Goal: Task Accomplishment & Management: Complete application form

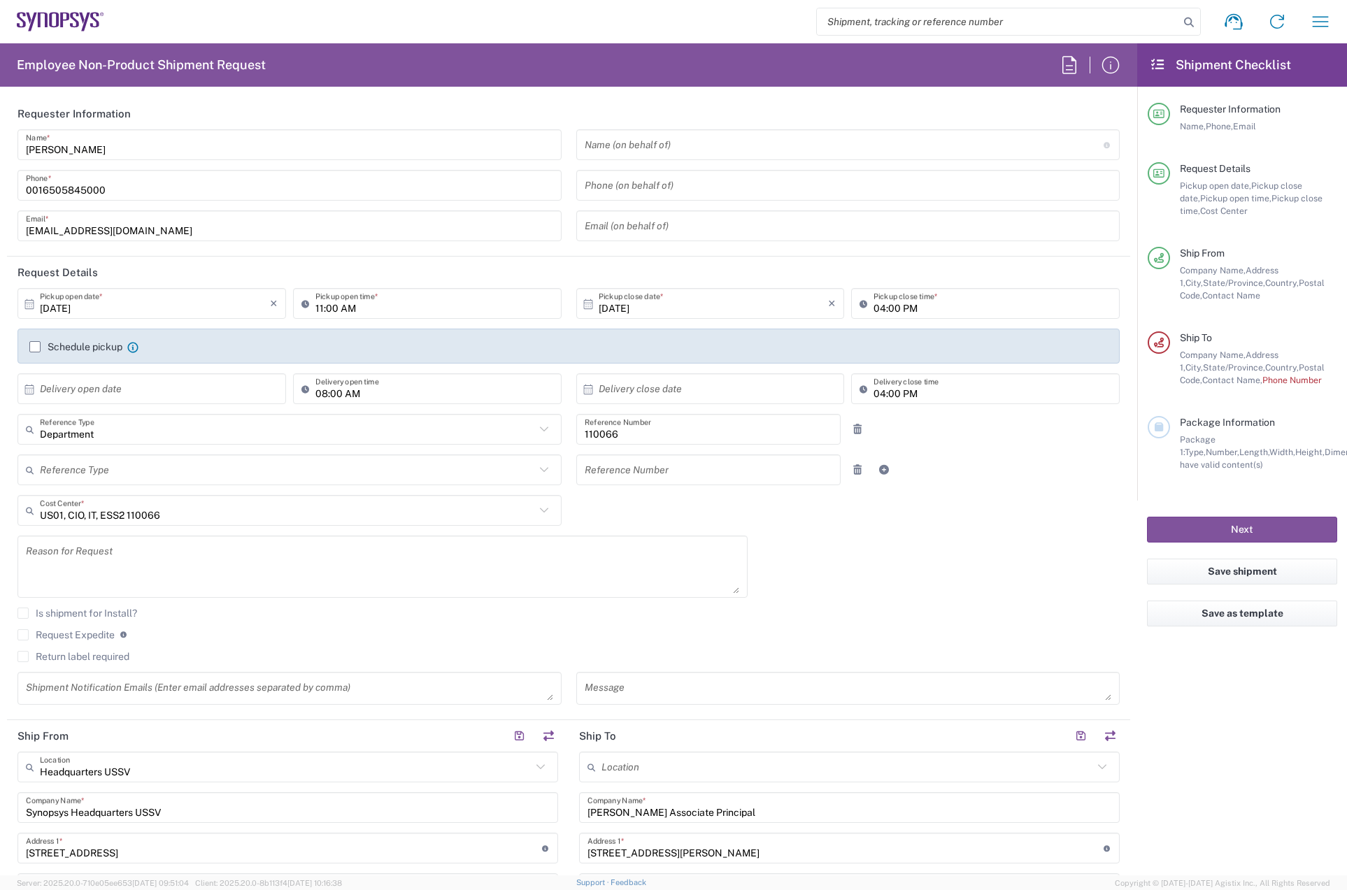
scroll to position [629, 0]
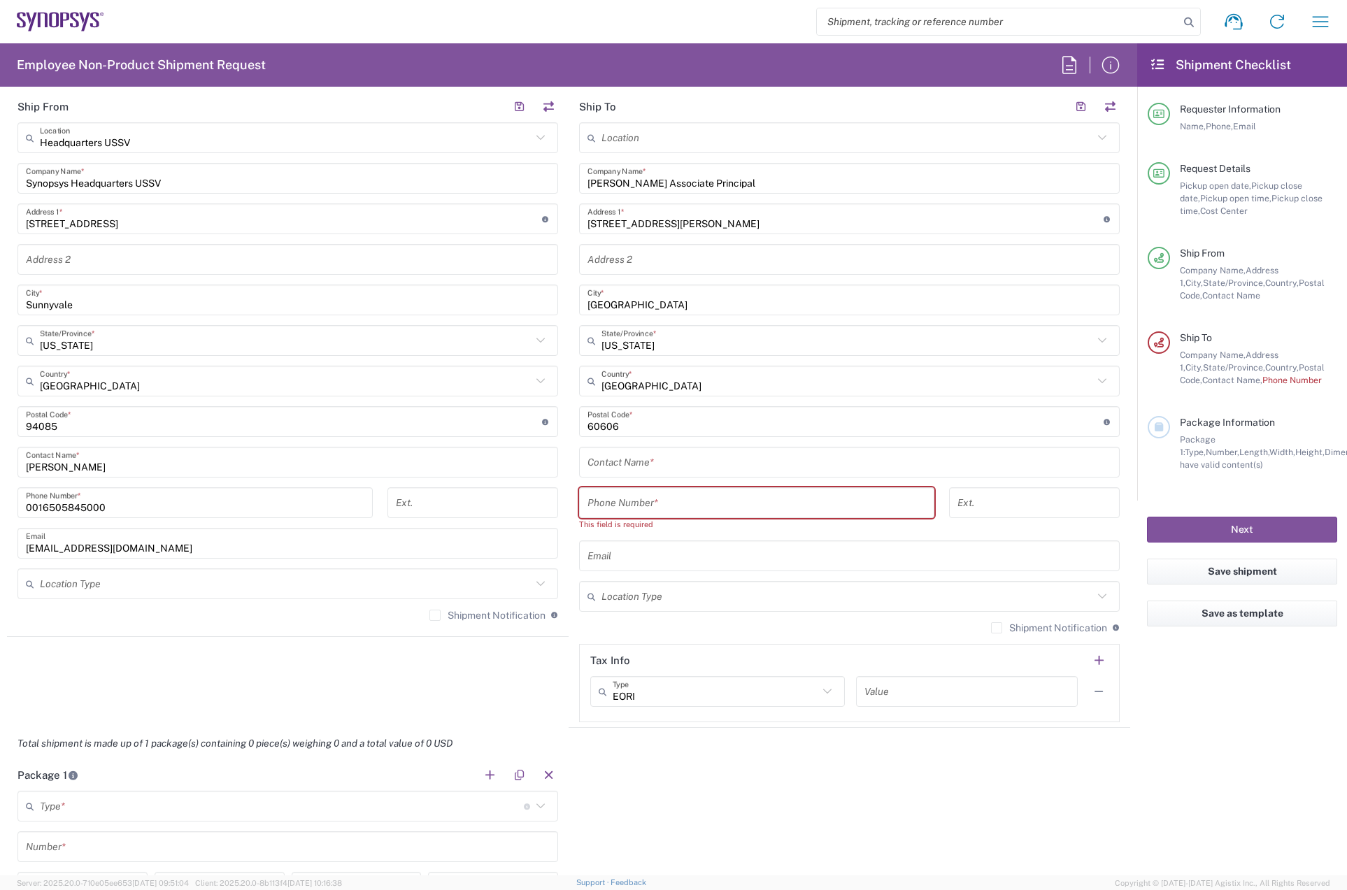
drag, startPoint x: 0, startPoint y: 0, endPoint x: 709, endPoint y: 466, distance: 848.7
click at [709, 466] on input "text" at bounding box center [849, 462] width 524 height 24
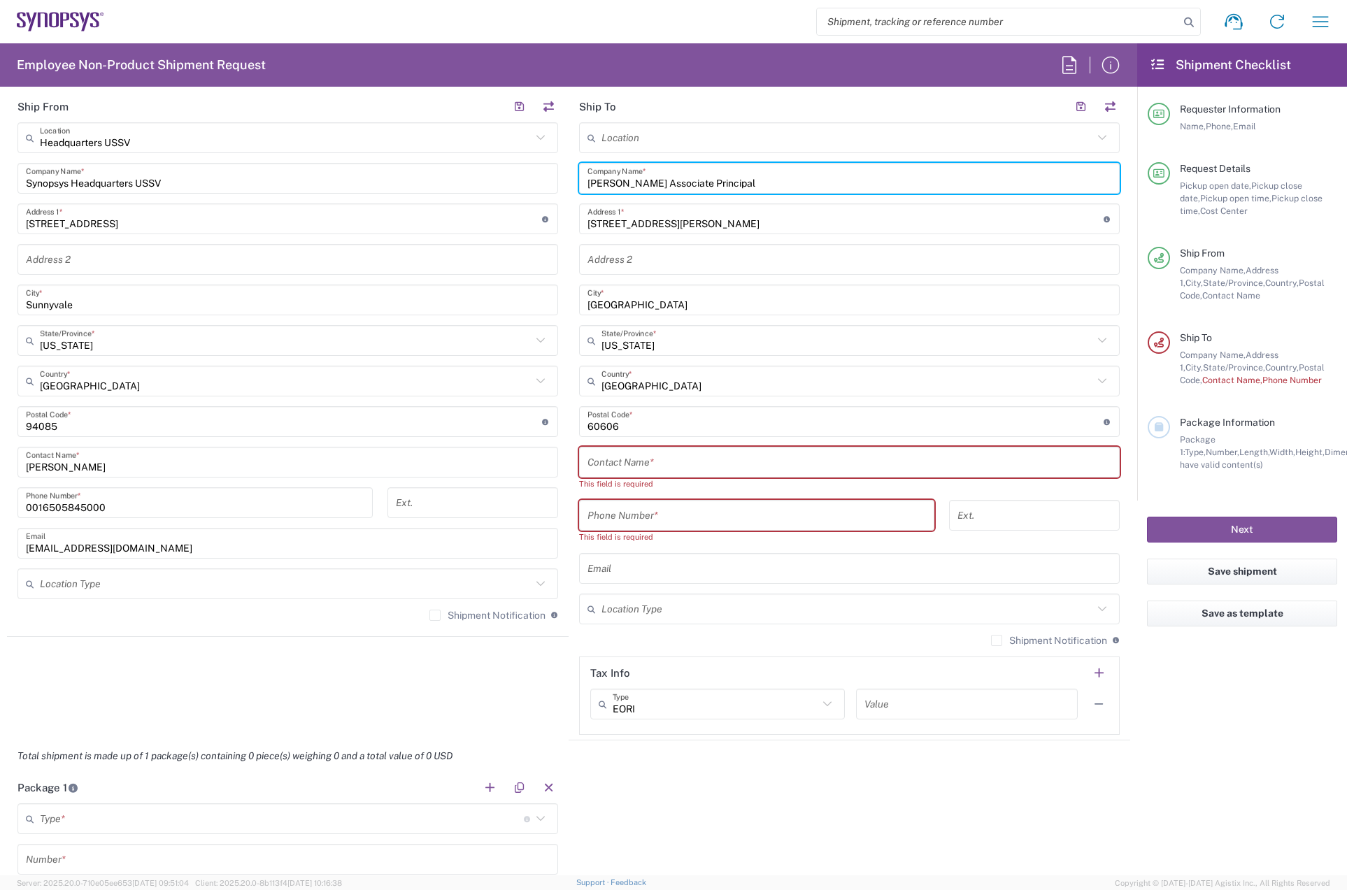
drag, startPoint x: 650, startPoint y: 182, endPoint x: 565, endPoint y: 187, distance: 85.5
click at [569, 187] on main "Location Aachen DE04 Agrate Brianza IT01 Aschheim DE02 Atlanta US60 Austin US26…" at bounding box center [850, 428] width 562 height 613
type input "Associate Principal"
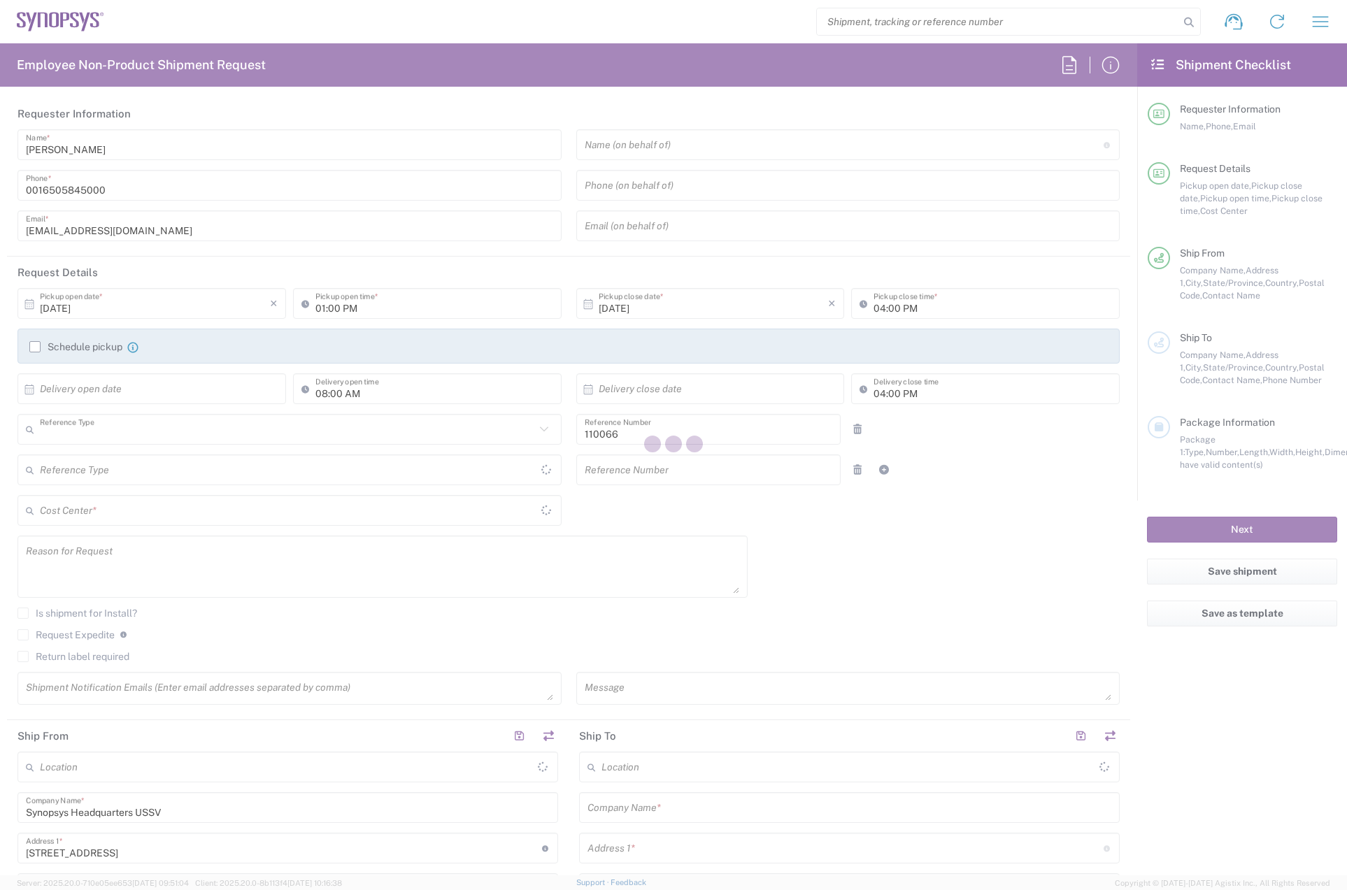
type input "Department"
type input "[GEOGRAPHIC_DATA]"
type input "US01, CIO, IT, ESS2 110066"
type input "Delivered at Place"
type input "[US_STATE]"
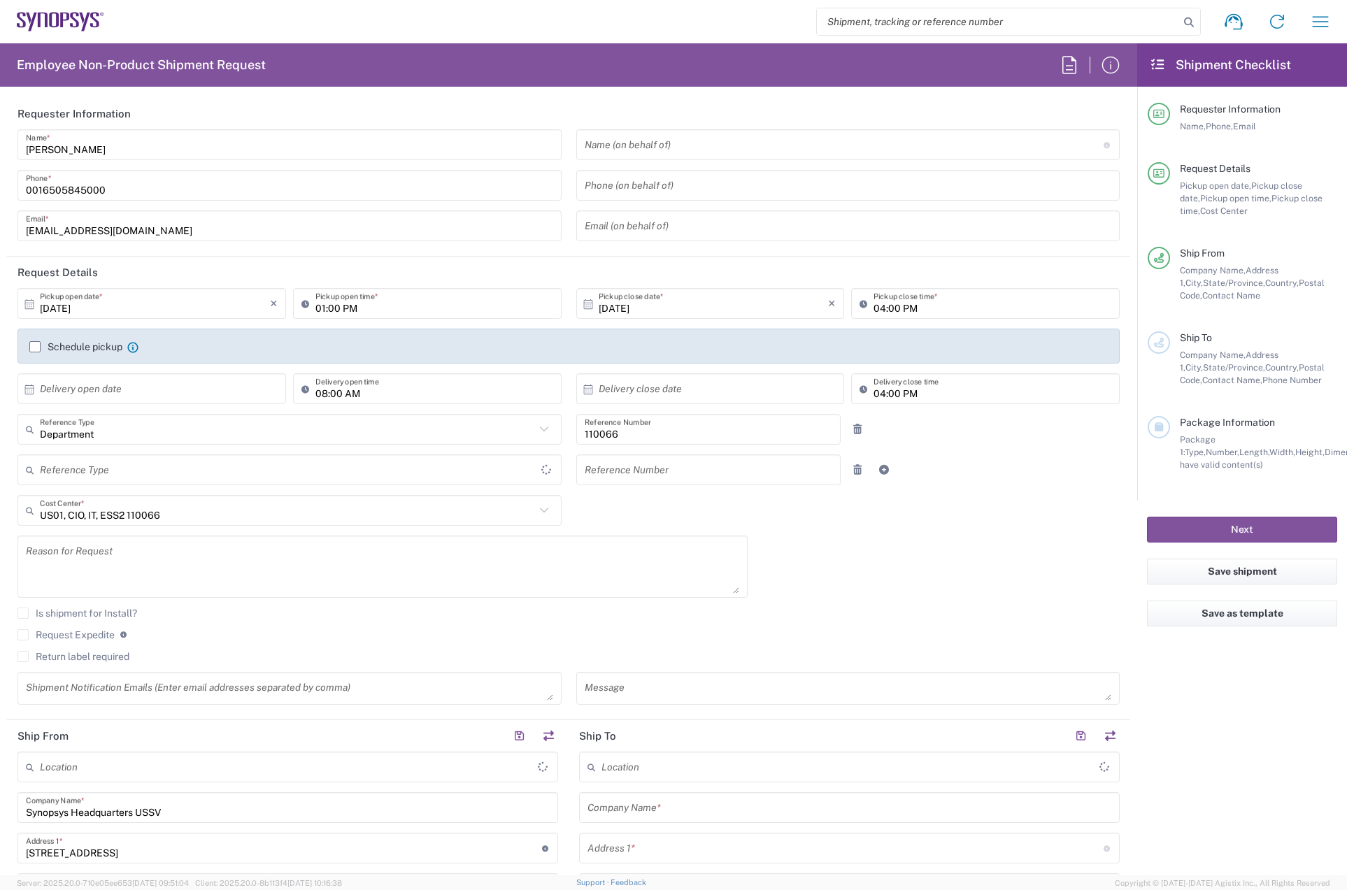
type input "[GEOGRAPHIC_DATA]"
type input "Headquarters USSV"
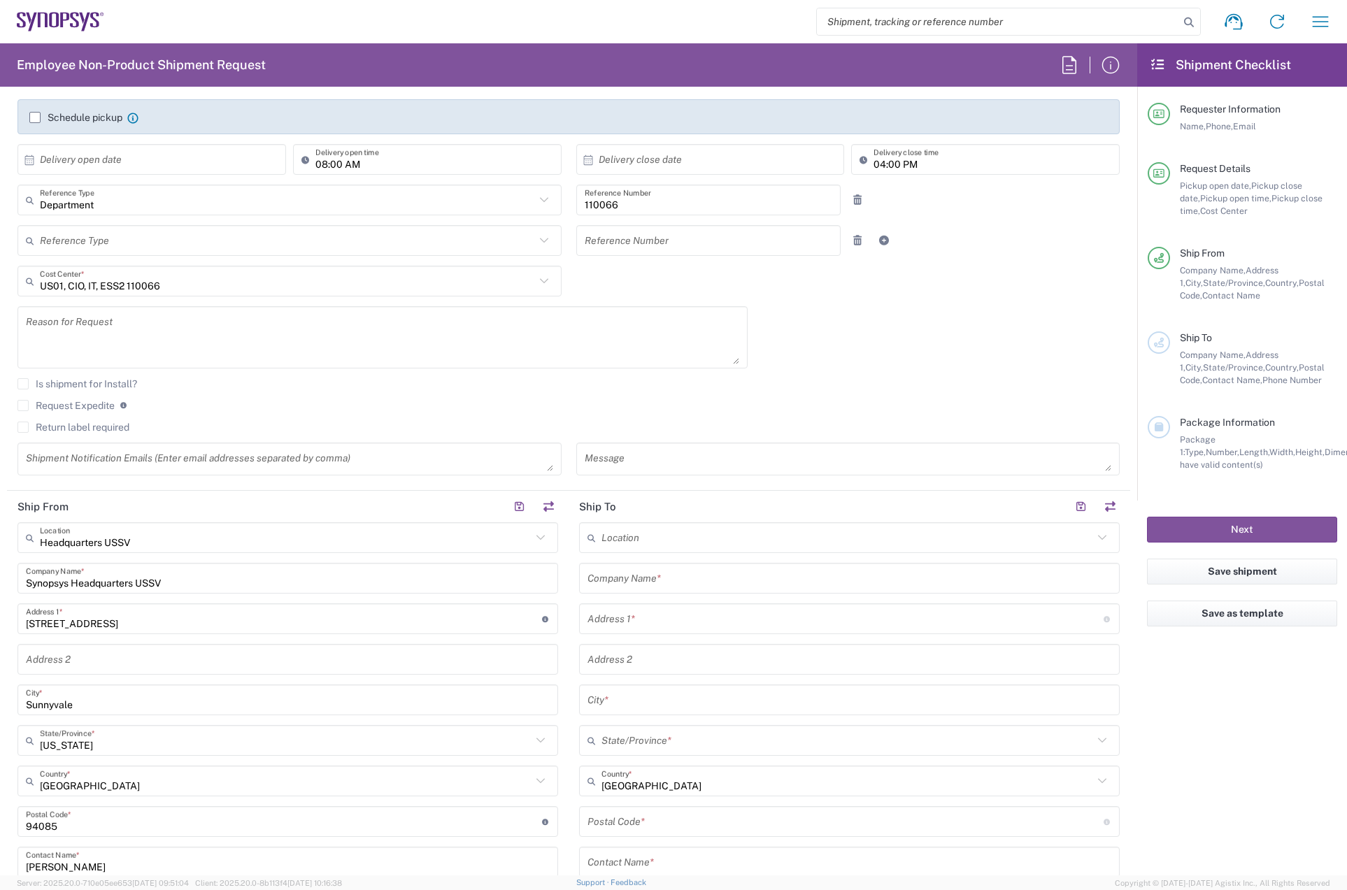
scroll to position [280, 0]
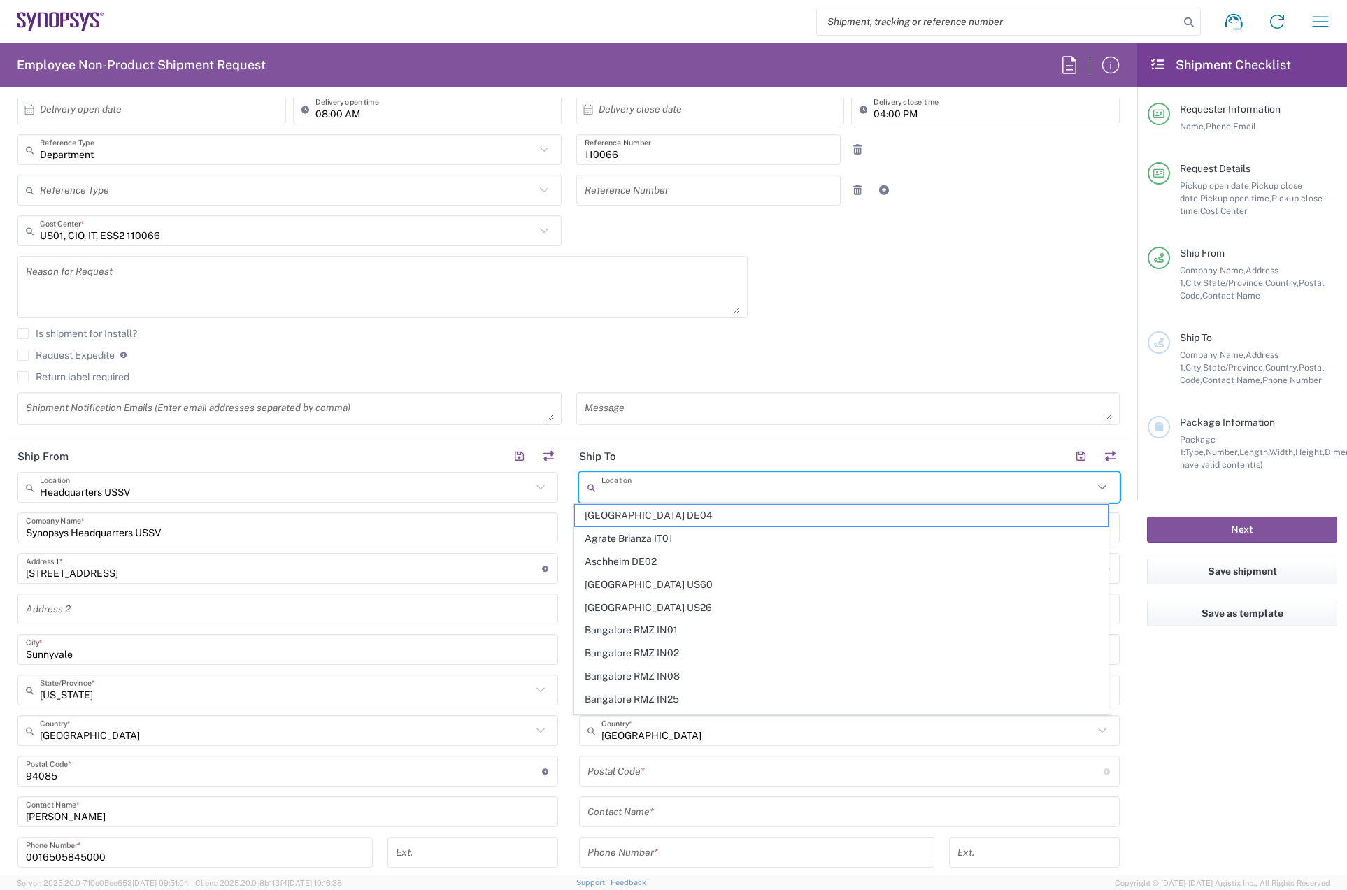
click at [675, 488] on input "text" at bounding box center [847, 488] width 492 height 24
click at [731, 328] on agx-checkbox-control "Is shipment for Install?" at bounding box center [568, 333] width 1102 height 11
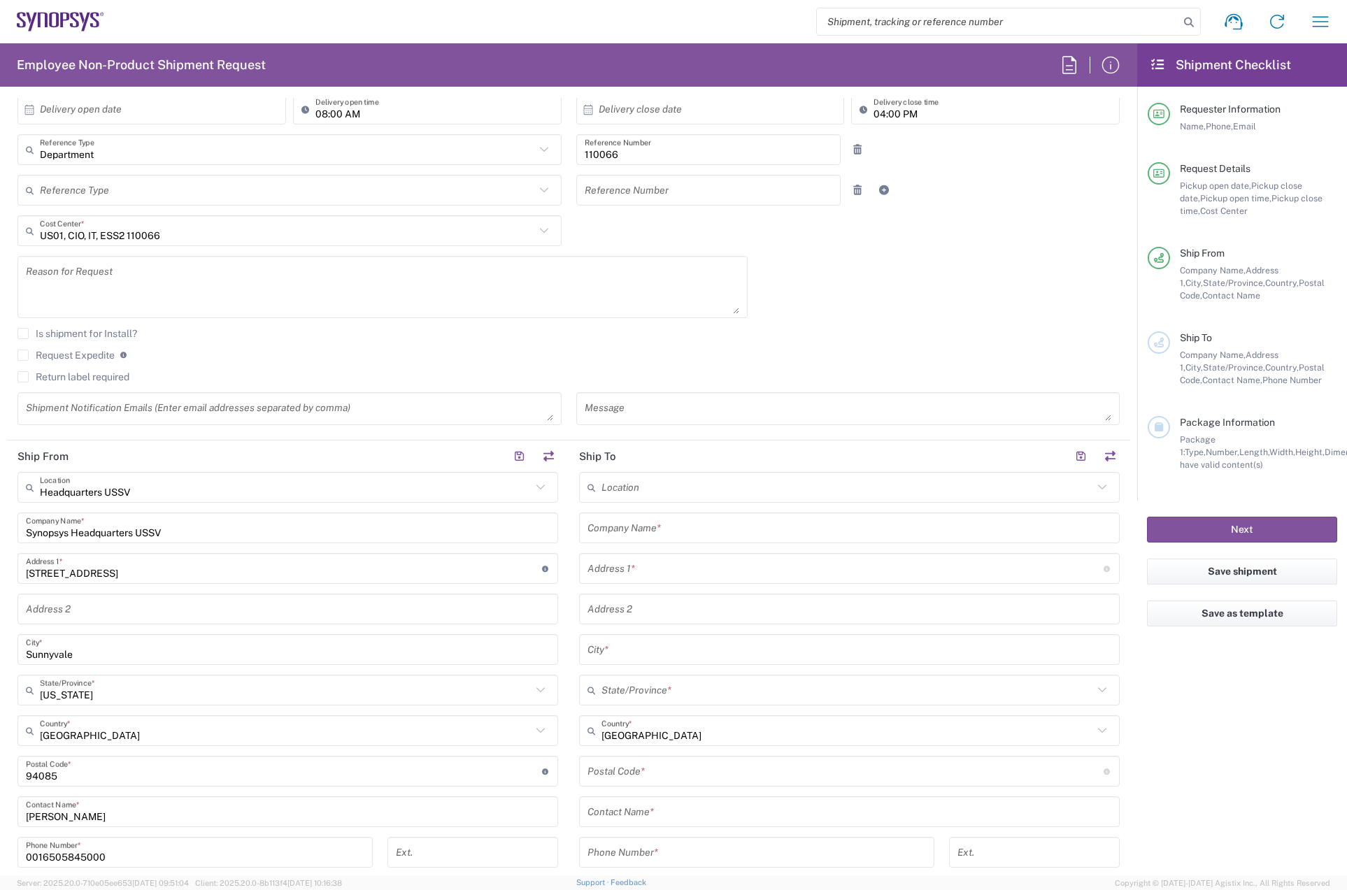
click at [681, 532] on input "text" at bounding box center [849, 528] width 524 height 24
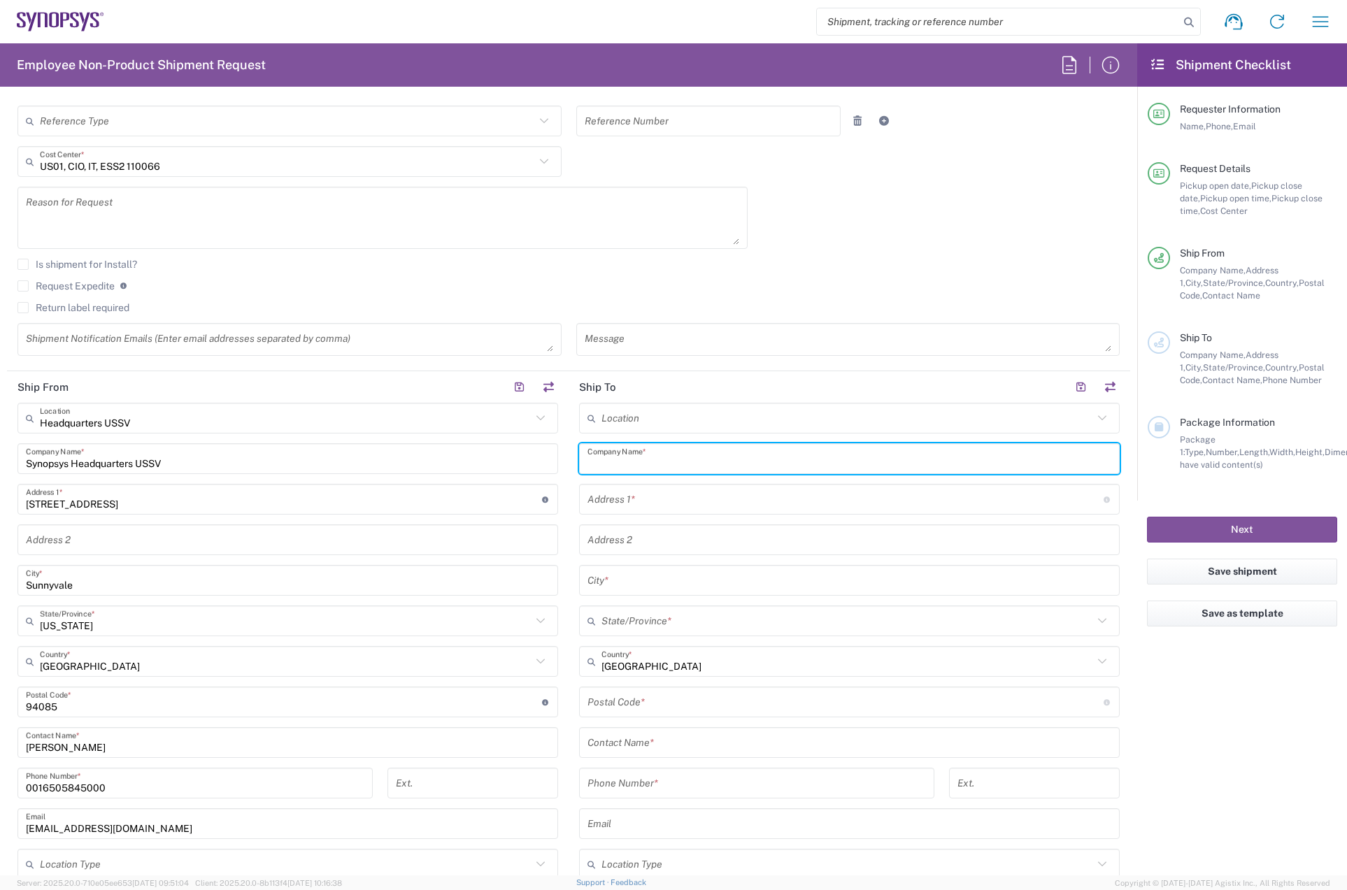
scroll to position [489, 0]
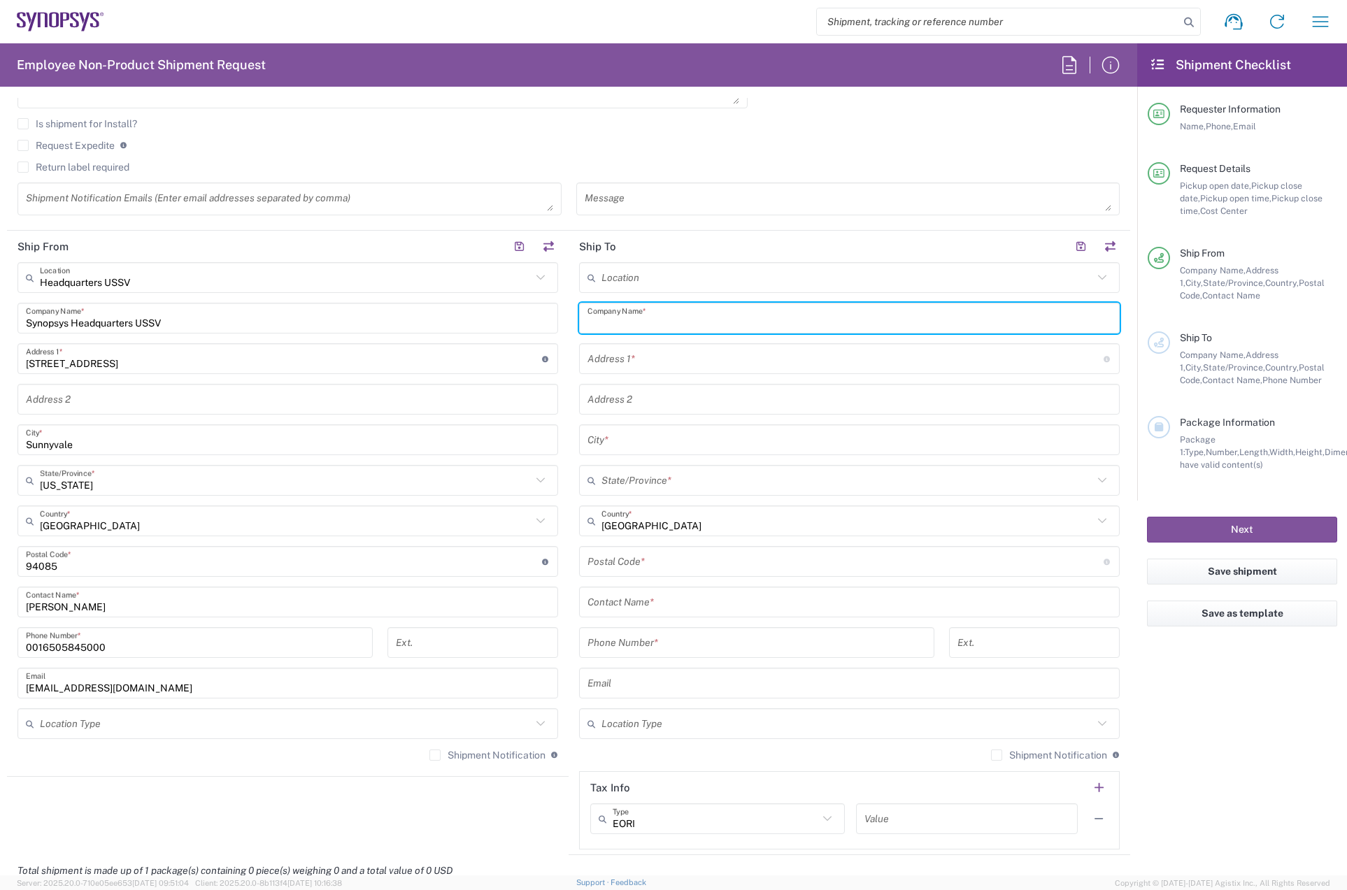
click at [662, 599] on div "Contact Name *" at bounding box center [849, 602] width 541 height 31
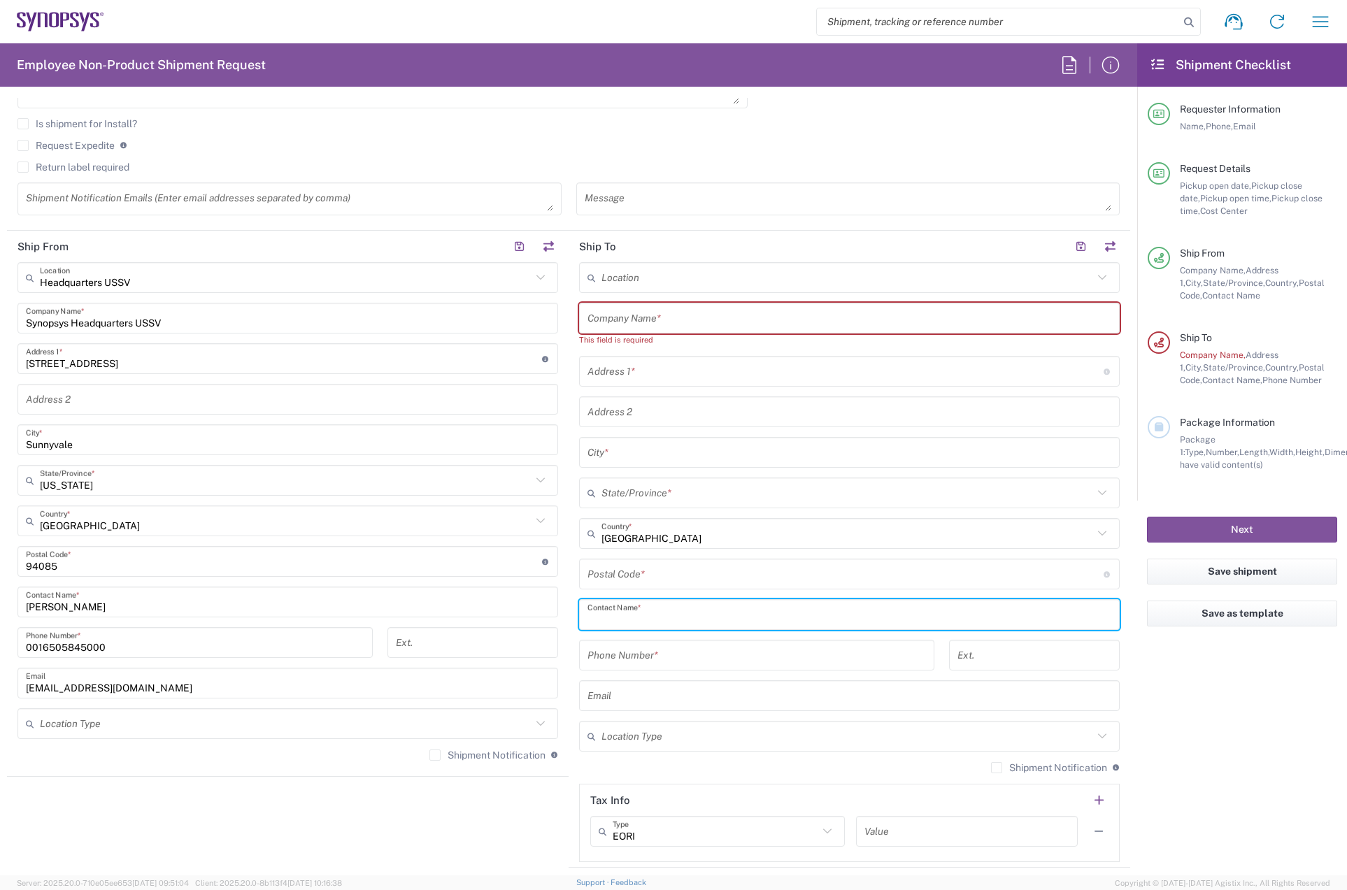
paste input "[PERSON_NAME]"
type input "[PERSON_NAME]"
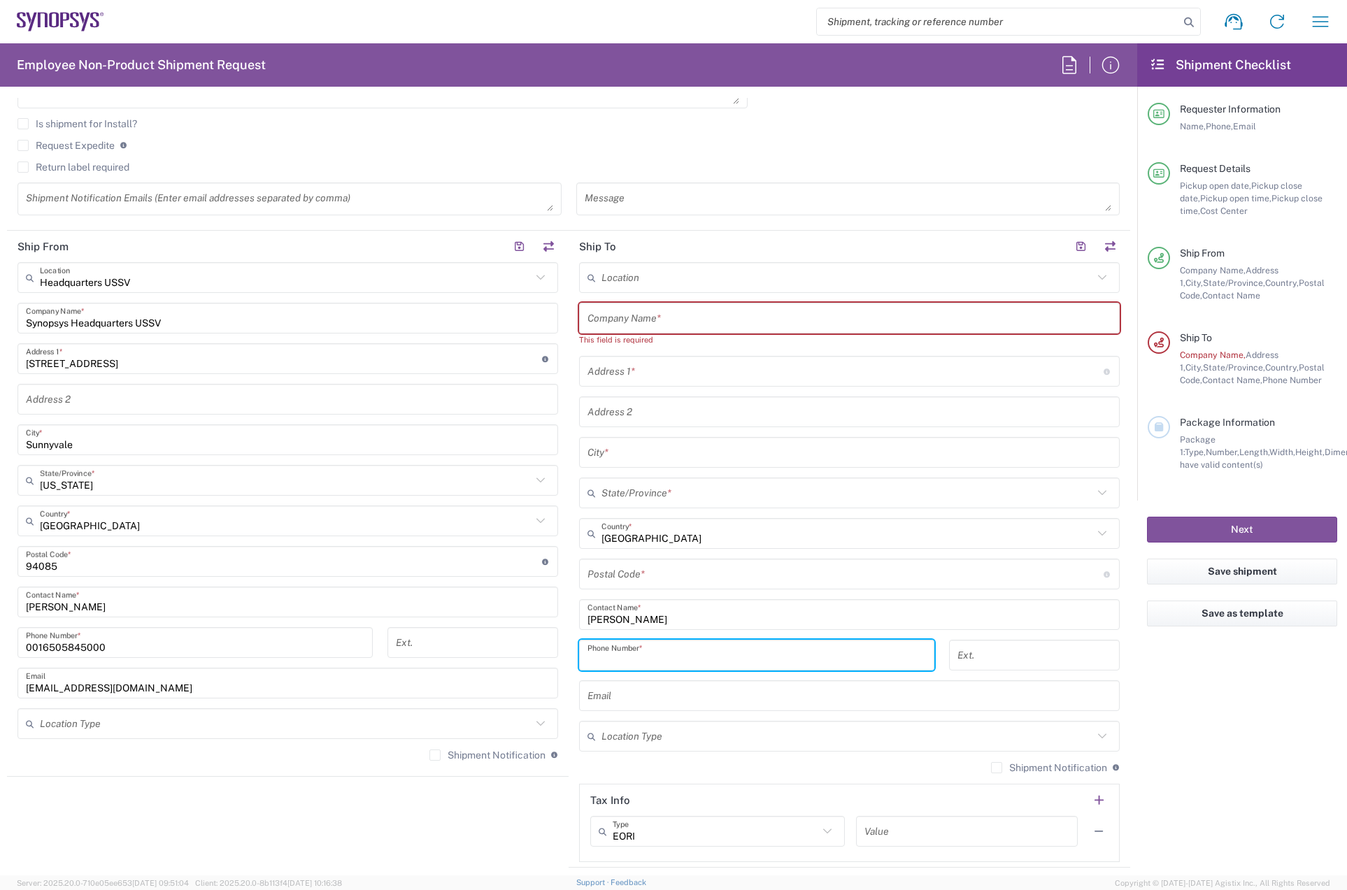
click at [670, 655] on input "tel" at bounding box center [756, 655] width 338 height 24
type input "3135957170"
click at [645, 309] on input "text" at bounding box center [849, 318] width 524 height 24
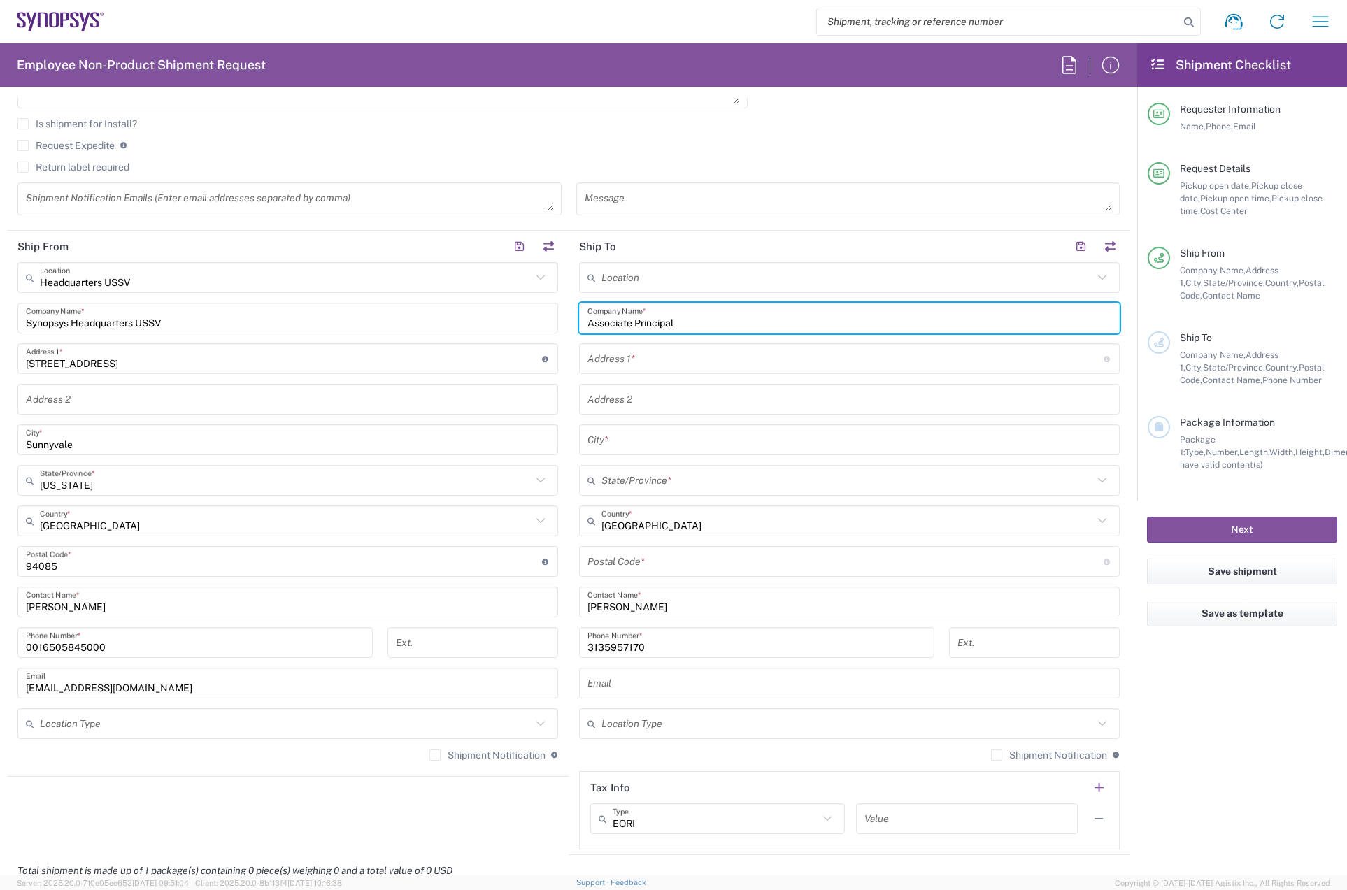
type input "Associate Principal"
click at [662, 359] on input "text" at bounding box center [845, 359] width 516 height 24
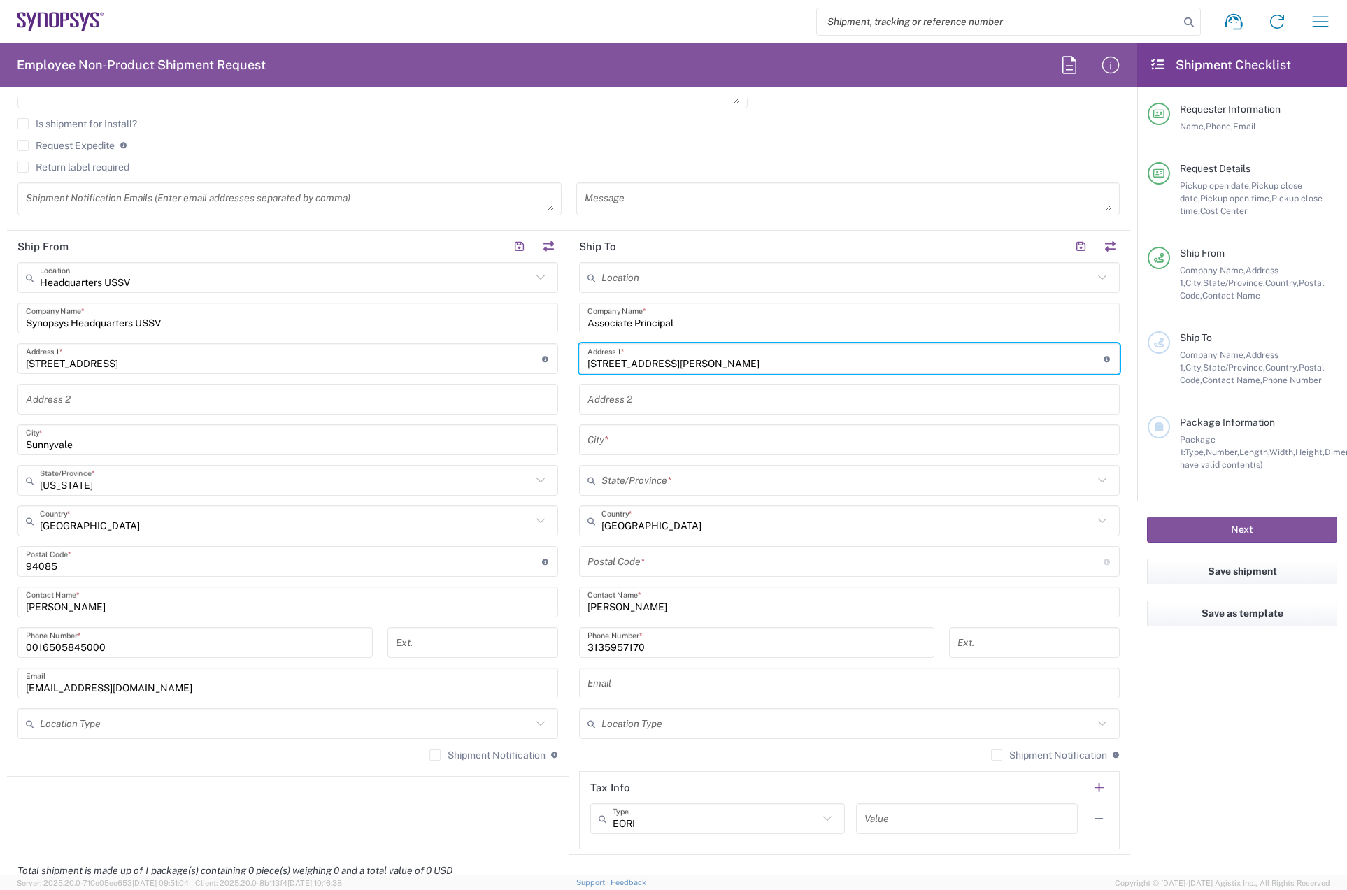
type input "[STREET_ADDRESS][PERSON_NAME]"
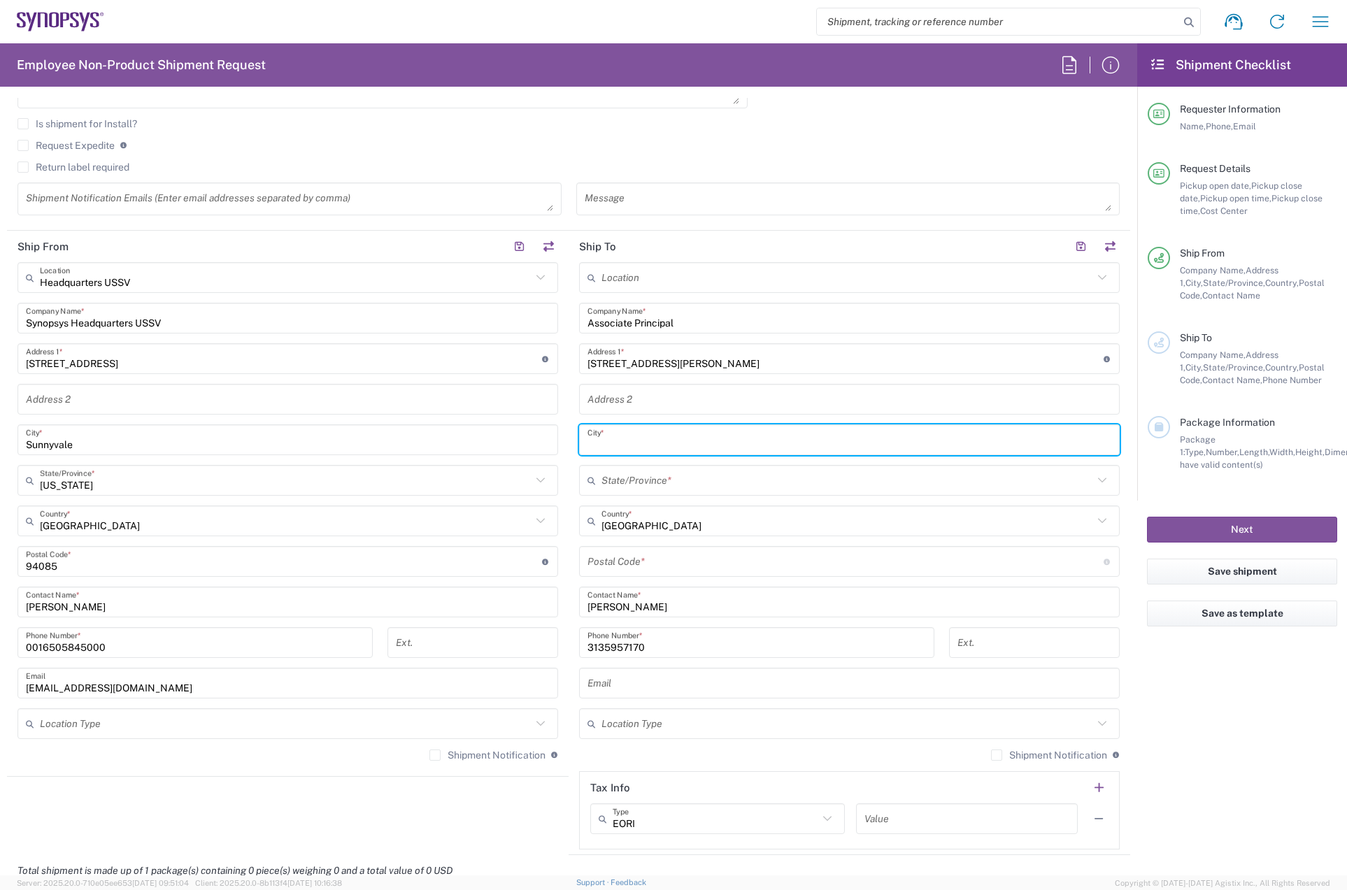
click at [649, 429] on input "text" at bounding box center [849, 440] width 524 height 24
type input "[GEOGRAPHIC_DATA]"
click at [648, 484] on input "text" at bounding box center [847, 481] width 492 height 24
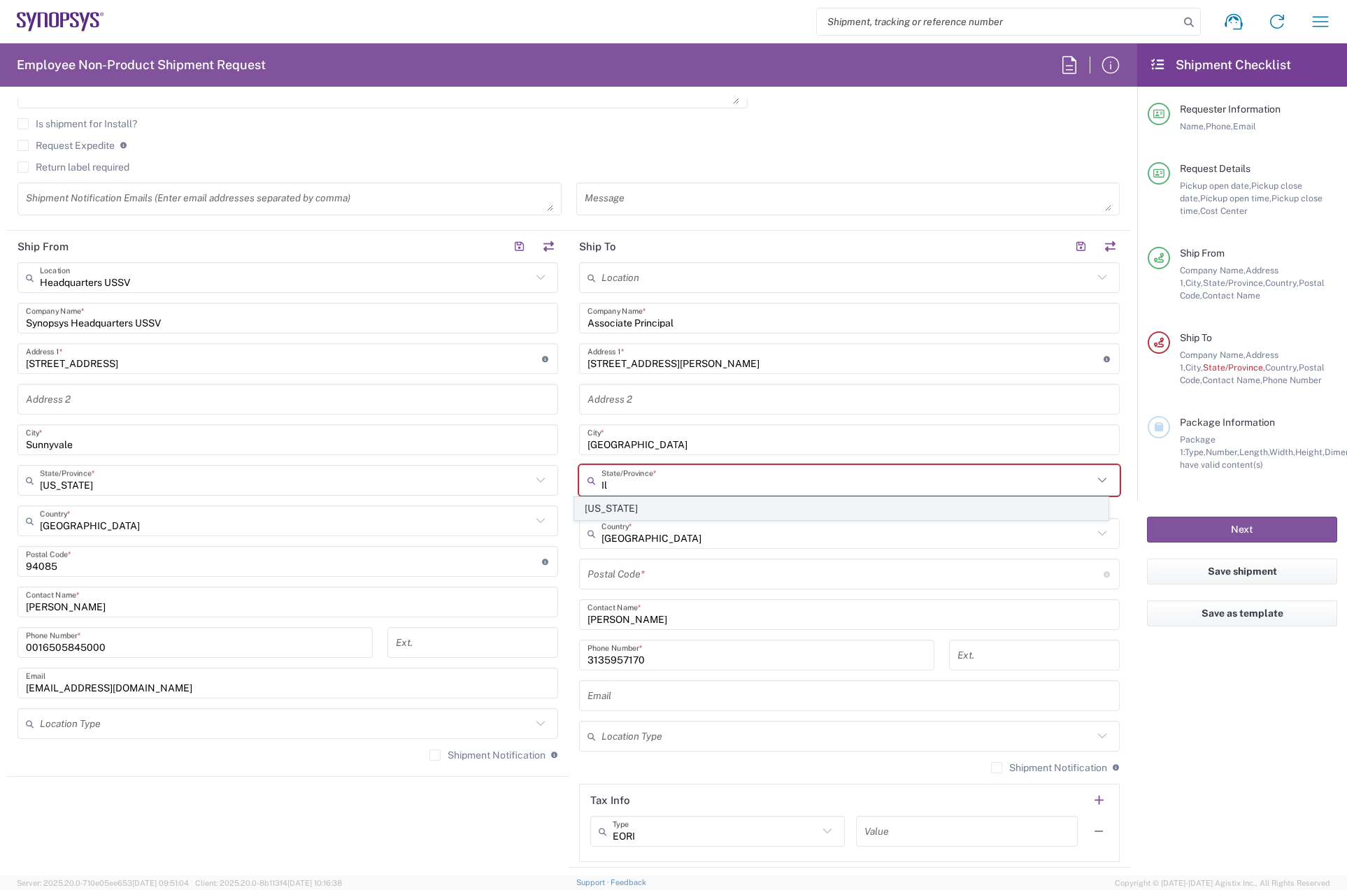
click at [645, 508] on span "[US_STATE]" at bounding box center [841, 509] width 532 height 22
type input "[US_STATE]"
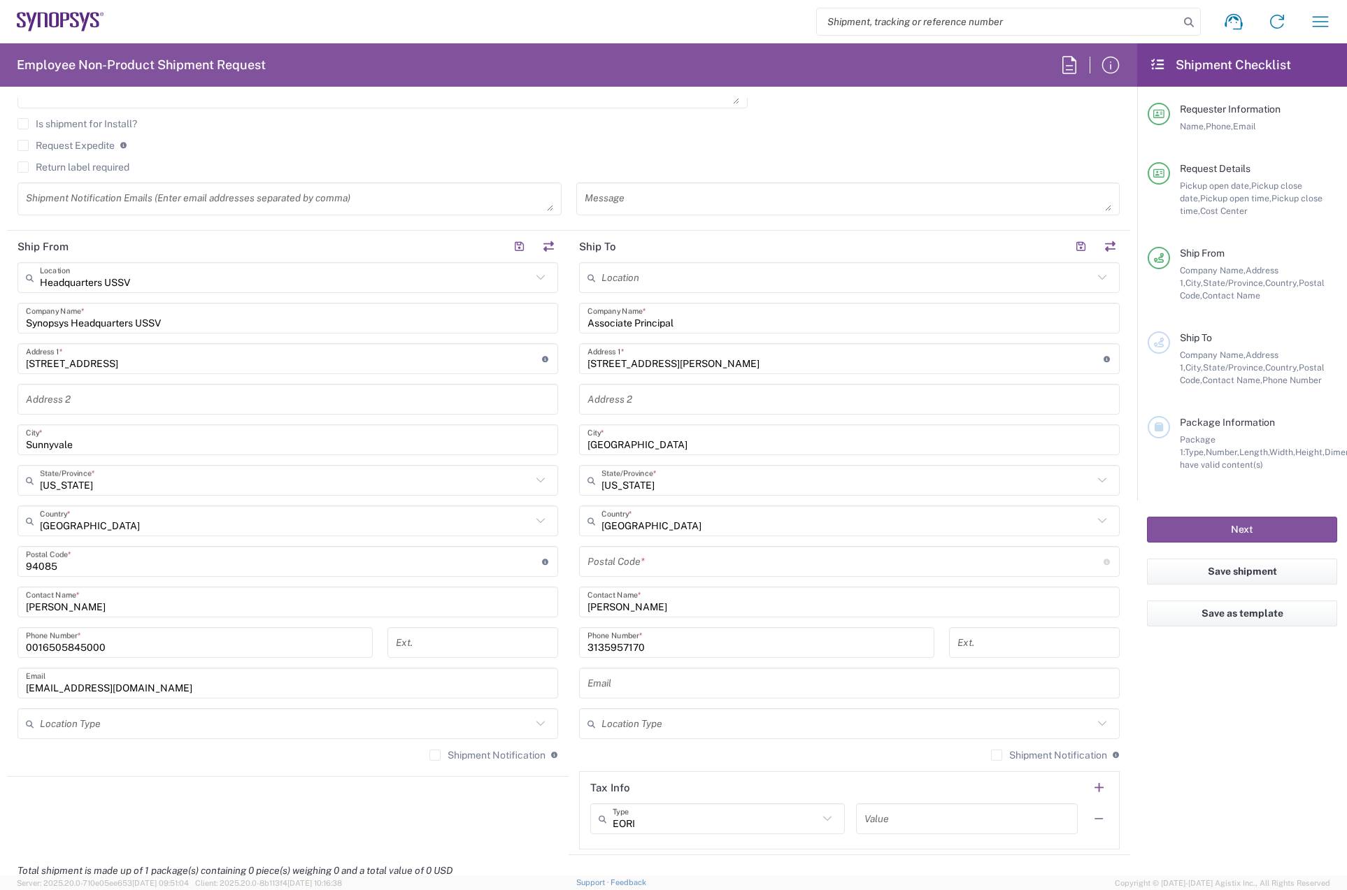
click at [669, 560] on input "undefined" at bounding box center [845, 562] width 516 height 24
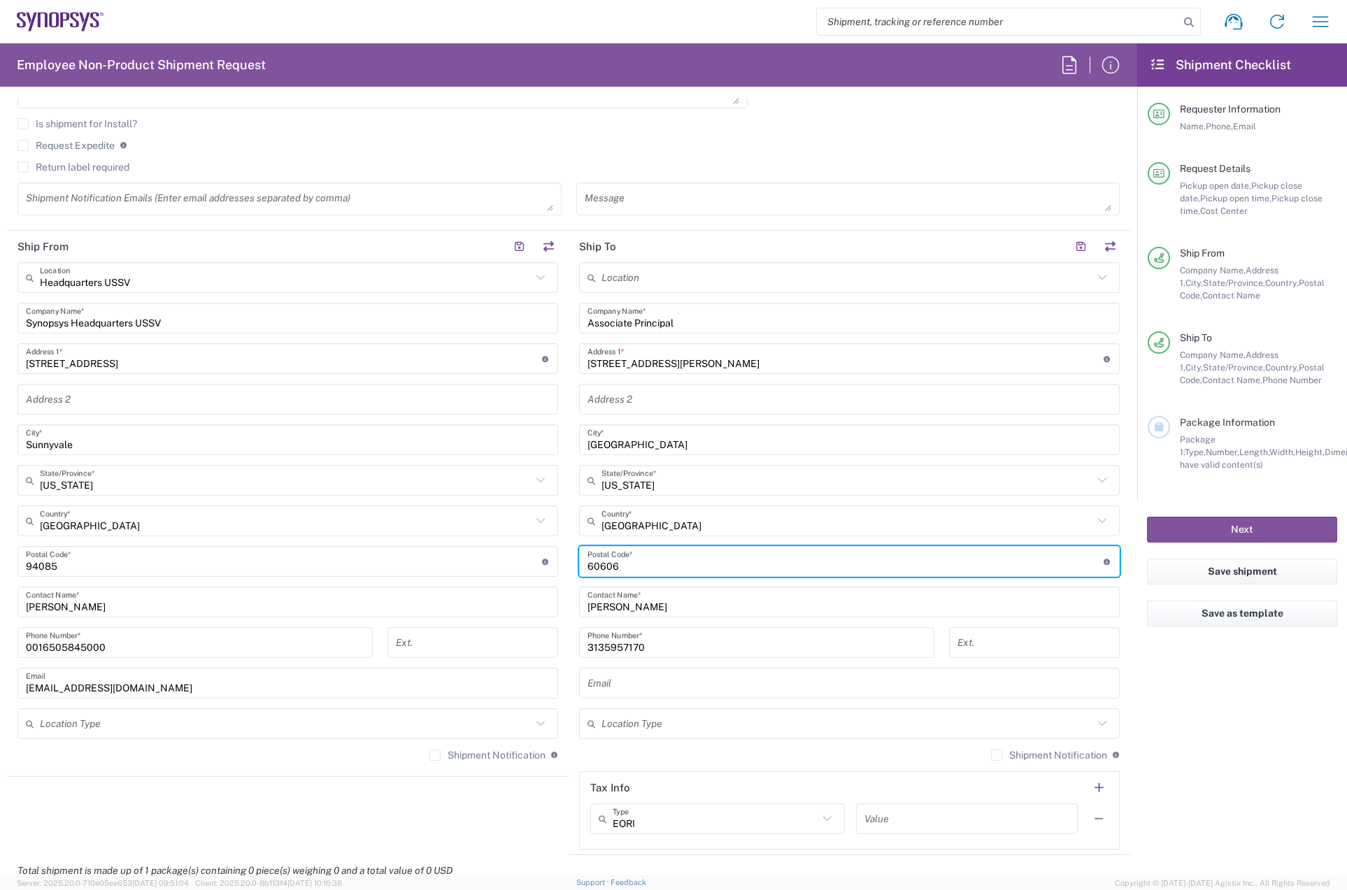
type input "60606"
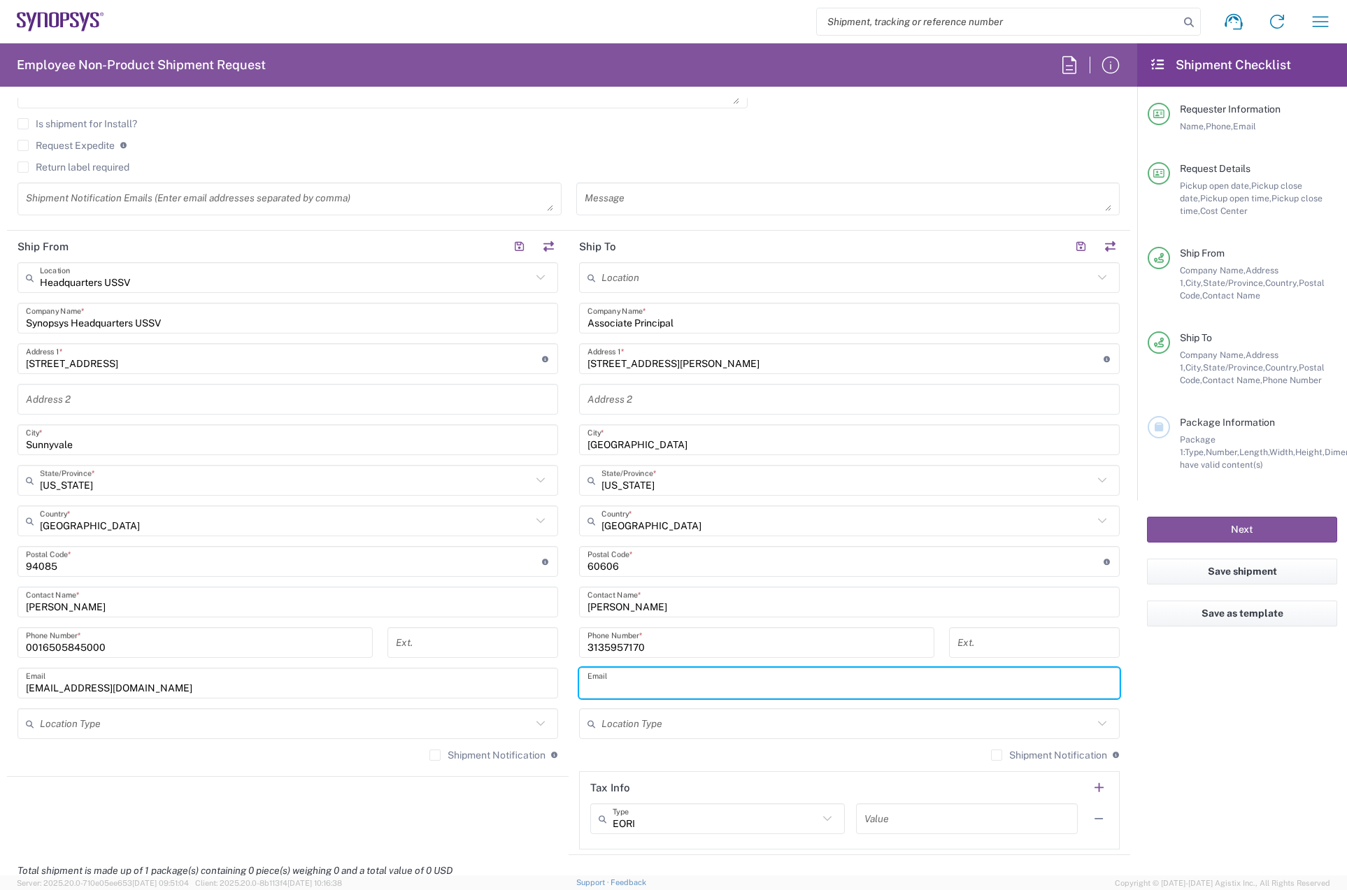
click at [696, 683] on input "text" at bounding box center [849, 683] width 524 height 24
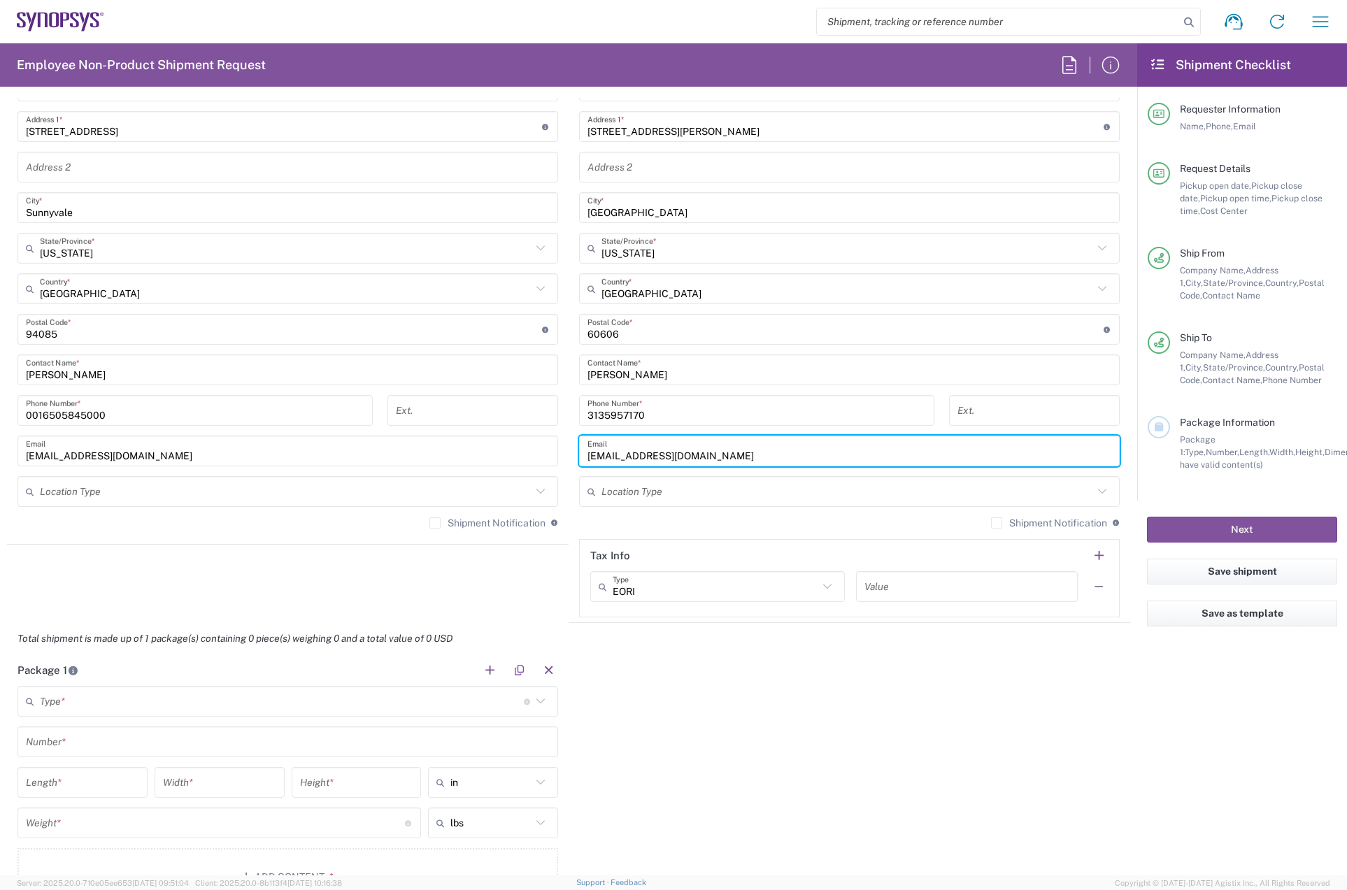
scroll to position [769, 0]
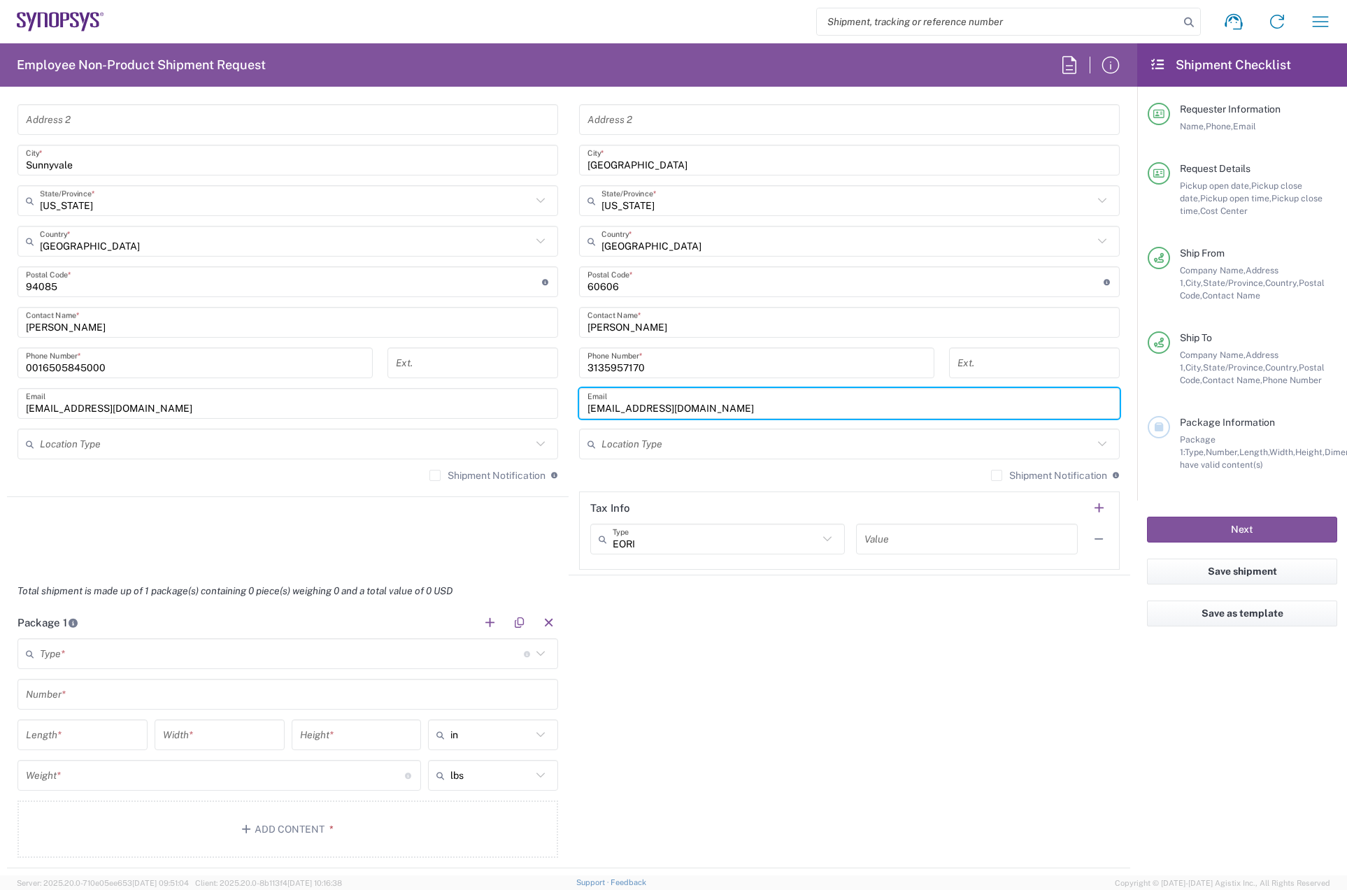
type input "[EMAIL_ADDRESS][DOMAIN_NAME]"
click at [150, 651] on input "text" at bounding box center [282, 654] width 484 height 24
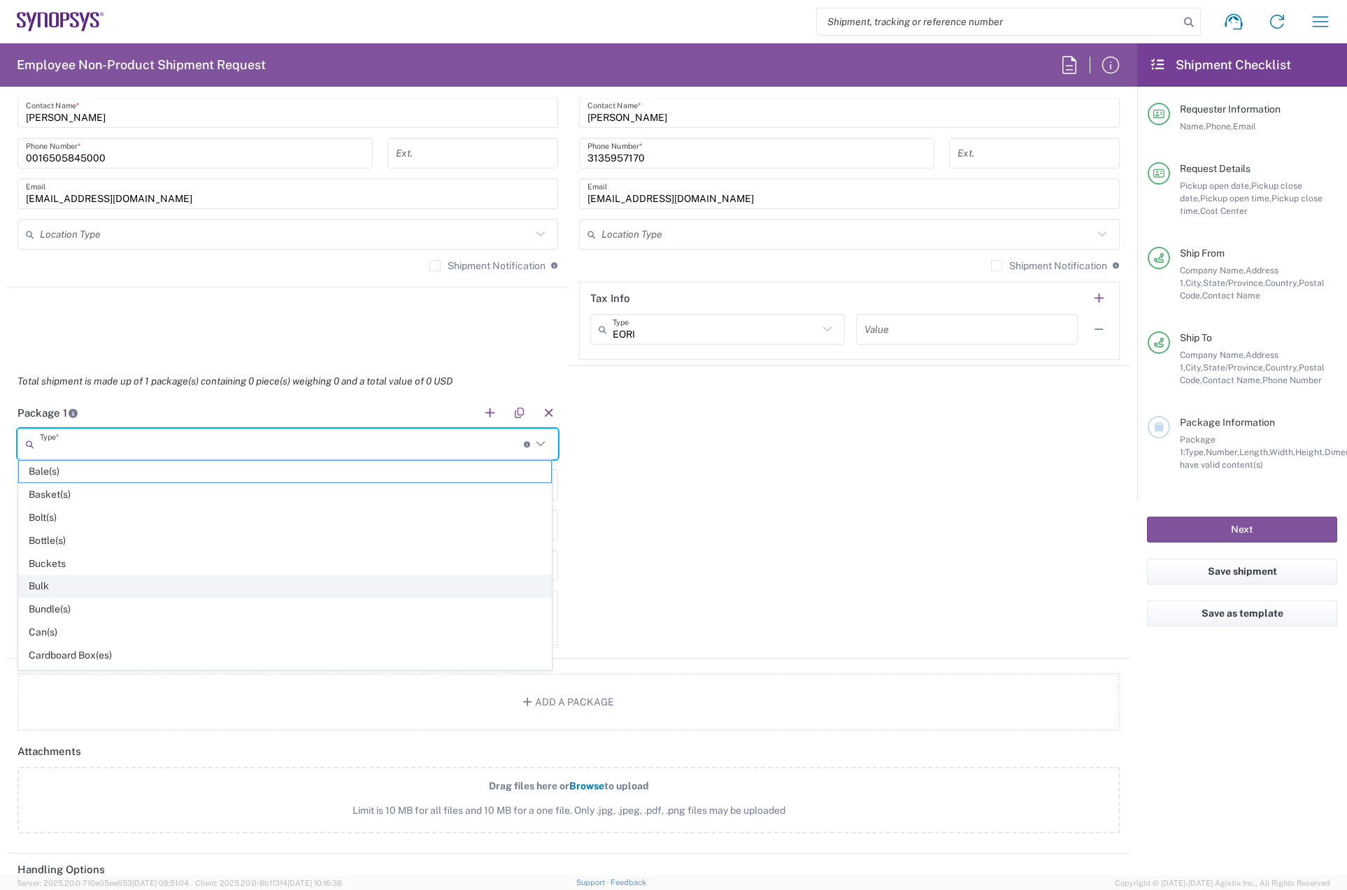
scroll to position [70, 0]
click at [264, 585] on span "Cardboard Box(es)" at bounding box center [285, 586] width 532 height 22
type input "Cardboard Box(es)"
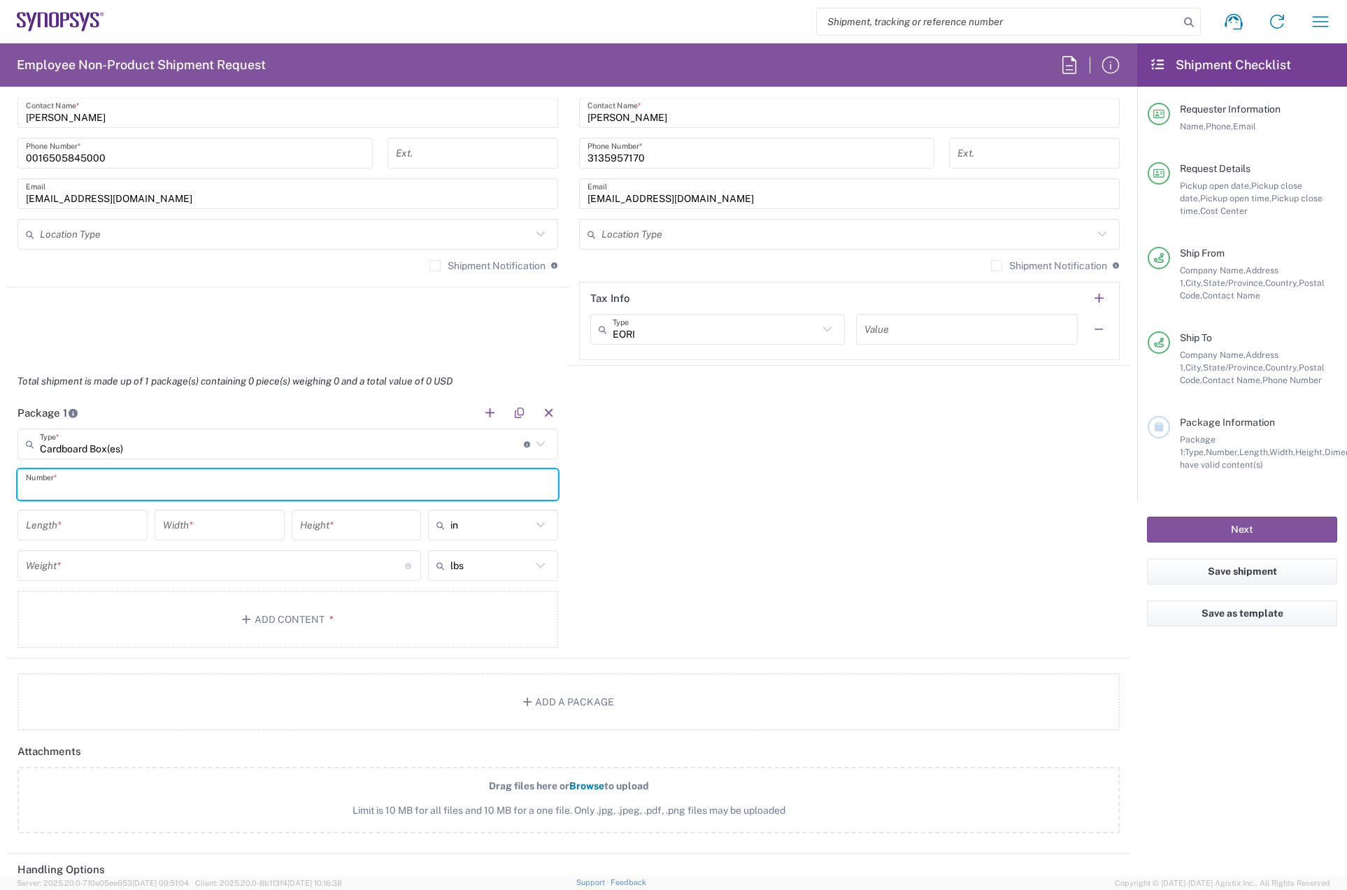
click at [152, 480] on input "text" at bounding box center [288, 485] width 524 height 24
type input "1"
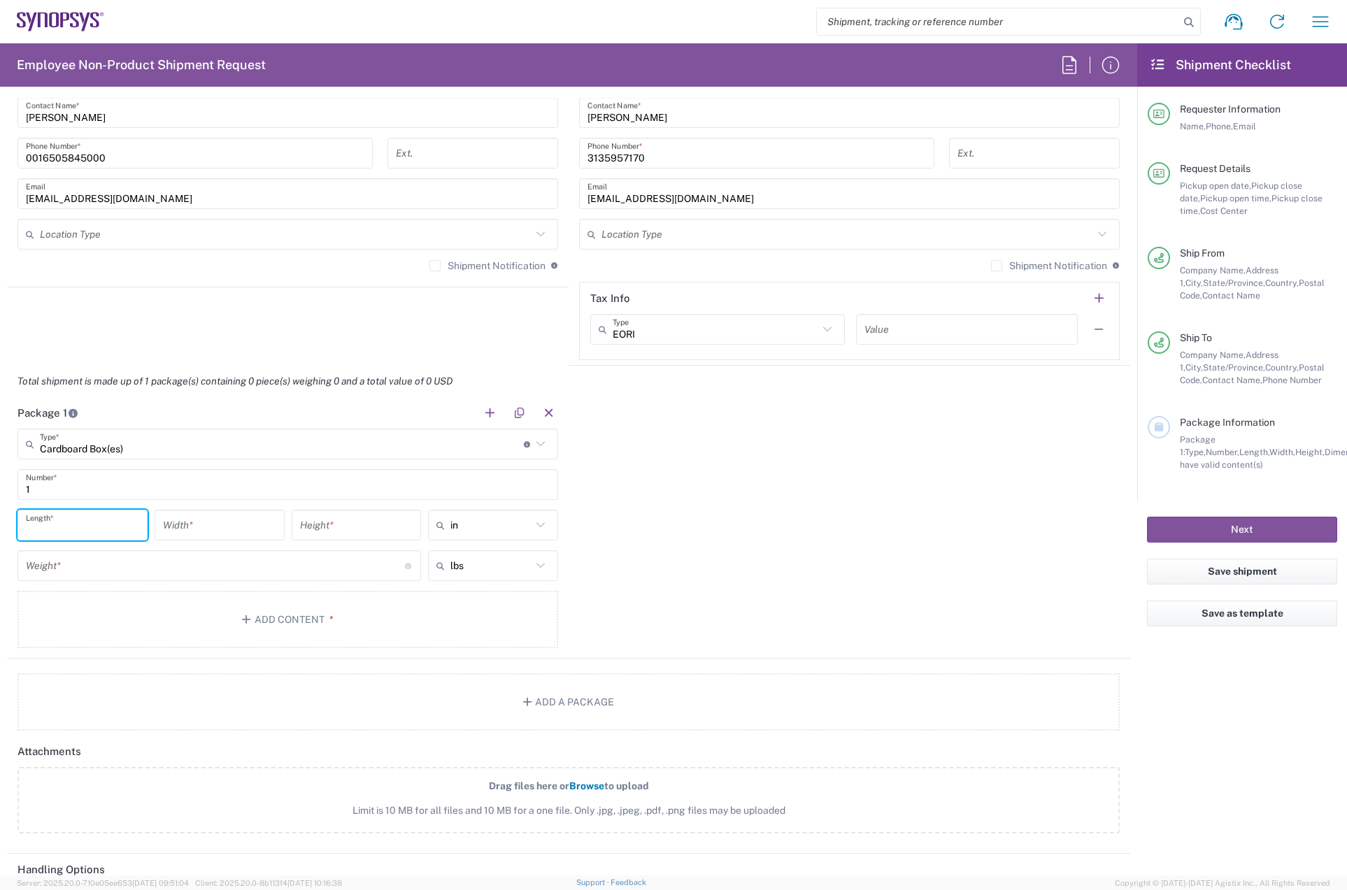
click at [97, 524] on input "number" at bounding box center [82, 525] width 113 height 24
type input "20"
click at [235, 524] on input "number" at bounding box center [219, 525] width 113 height 24
type input "16"
click at [342, 529] on input "number" at bounding box center [356, 525] width 113 height 24
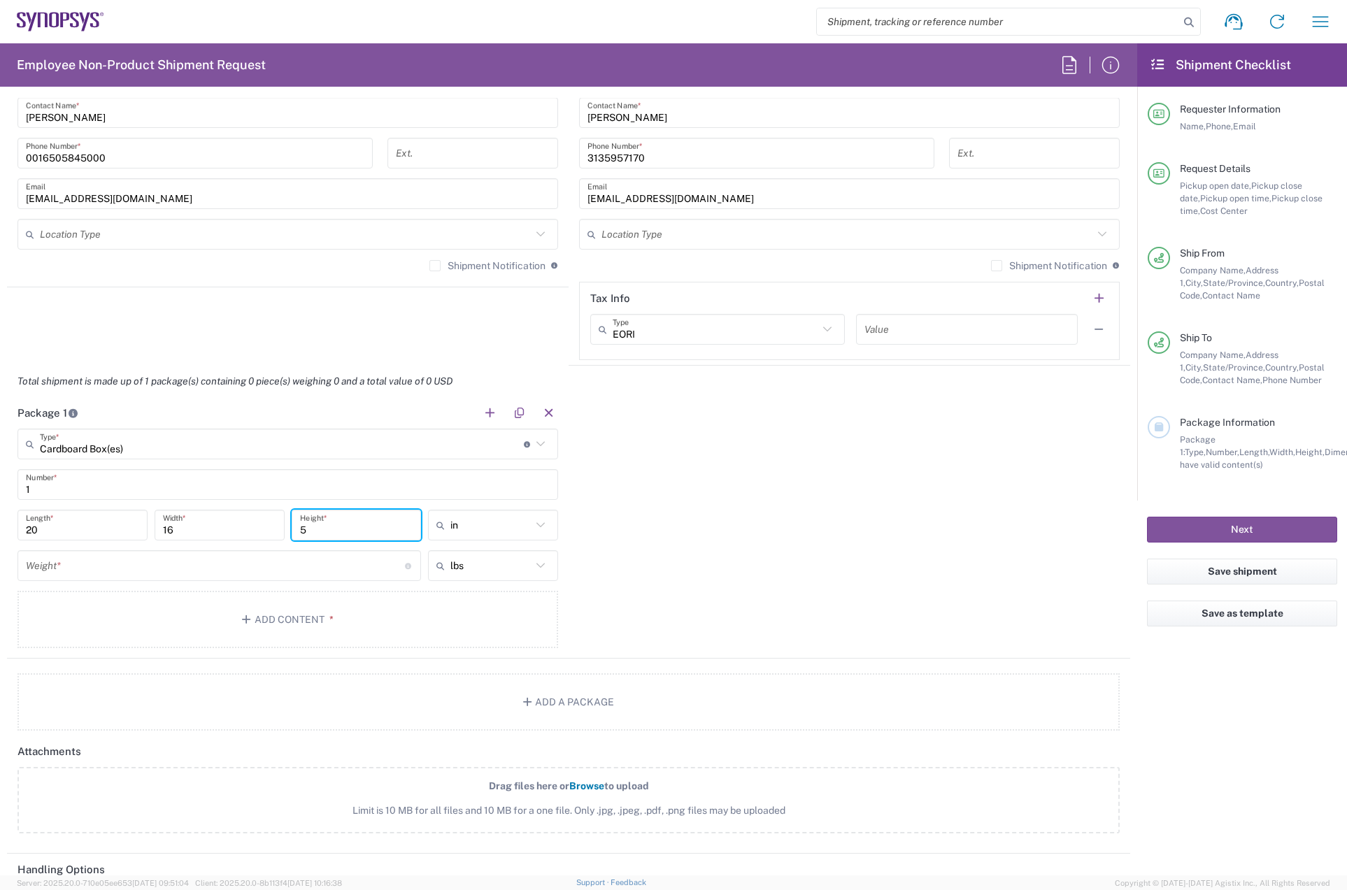
type input "5"
click at [117, 566] on input "number" at bounding box center [215, 566] width 379 height 24
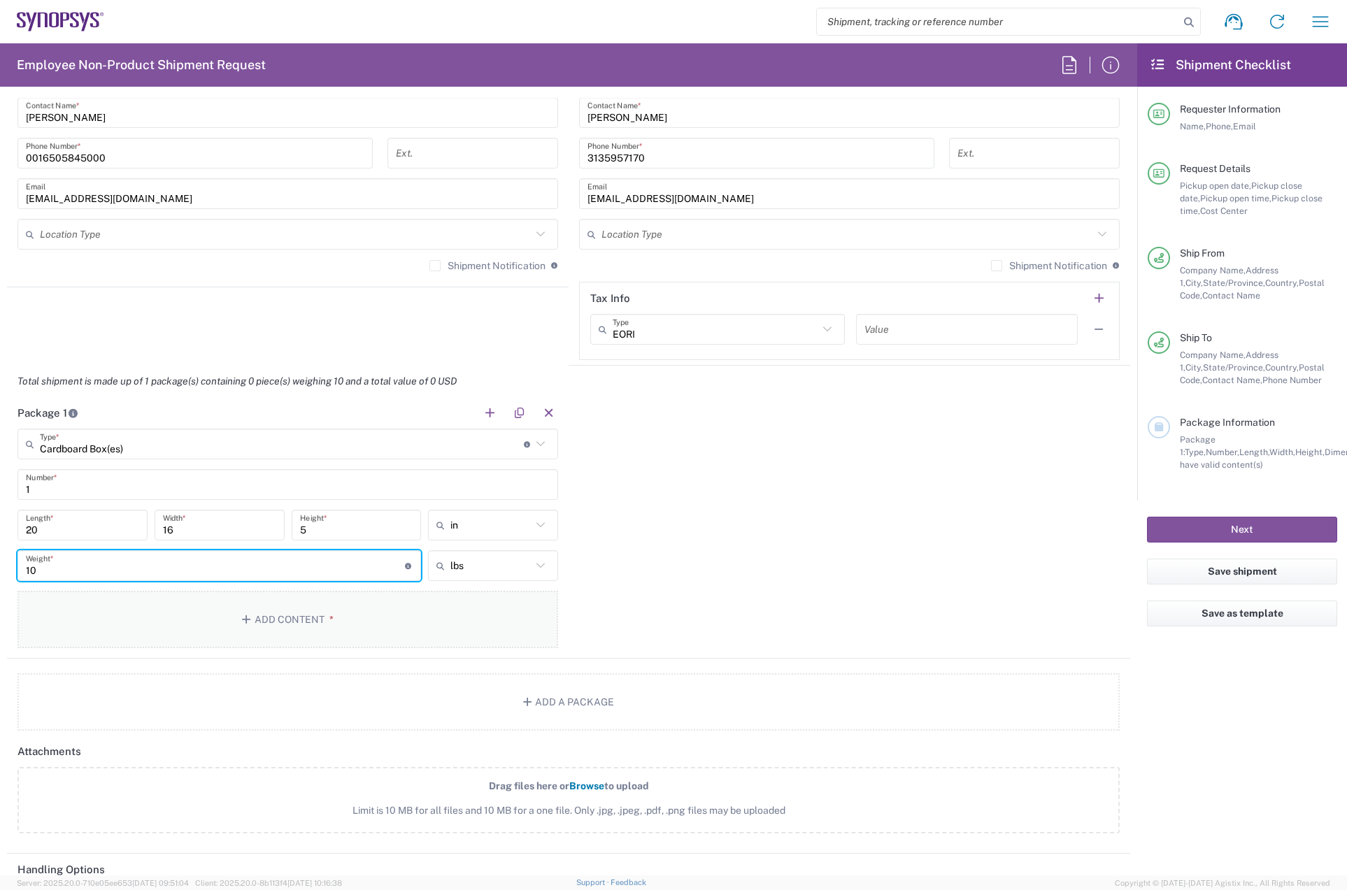
type input "10"
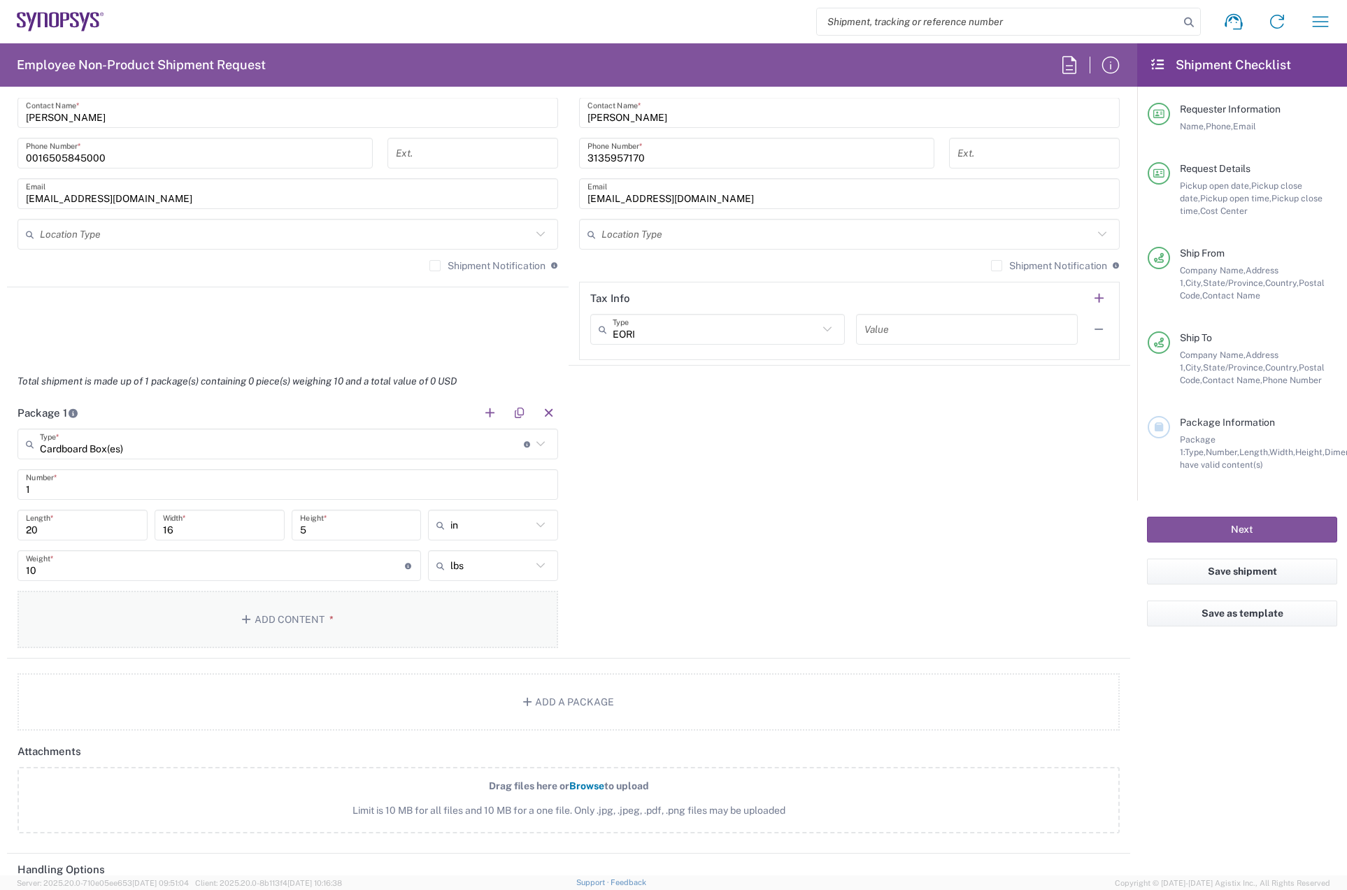
click at [290, 617] on button "Add Content *" at bounding box center [287, 619] width 541 height 57
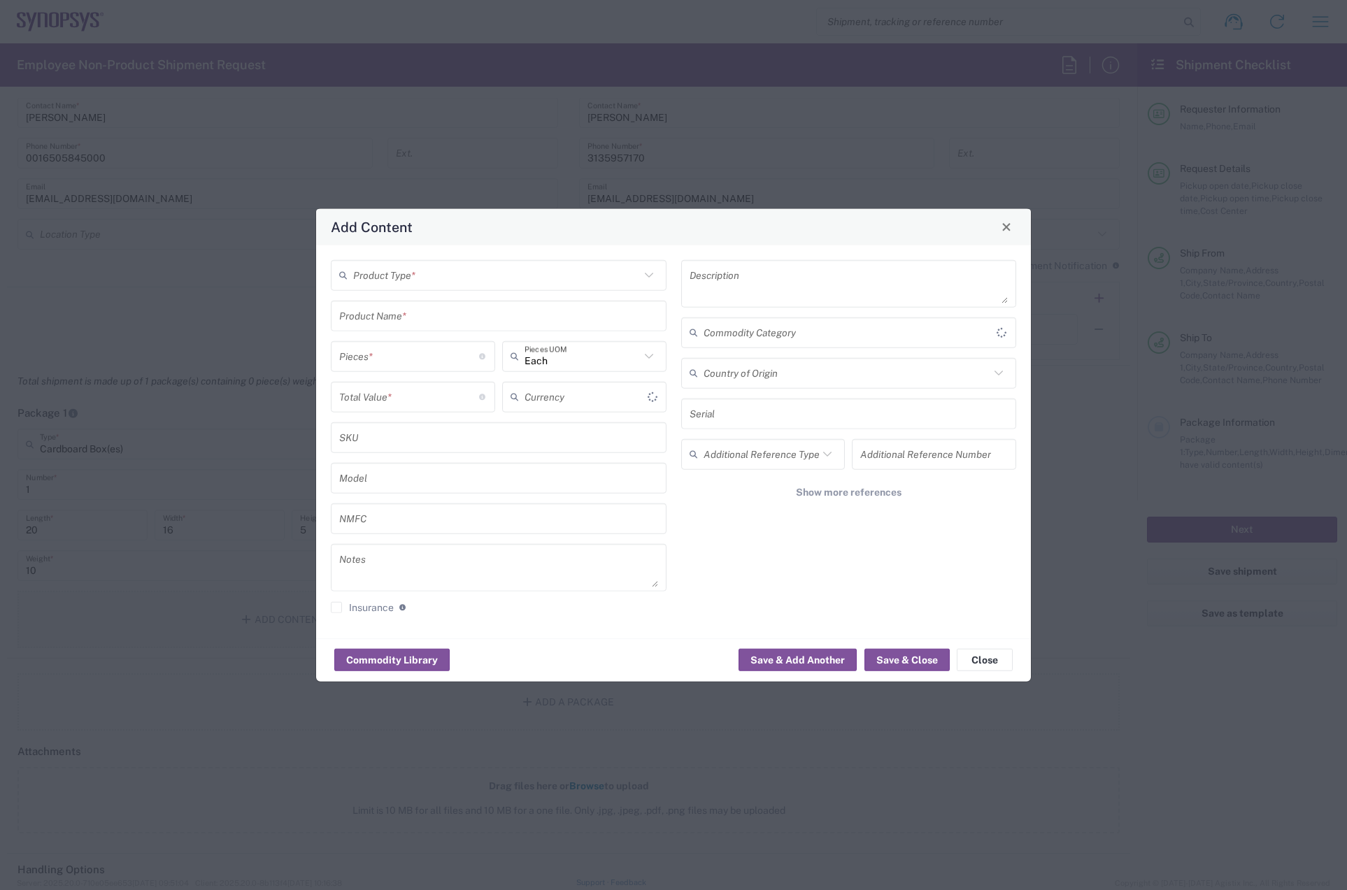
type input "US Dollar"
click at [431, 278] on input "text" at bounding box center [496, 275] width 287 height 24
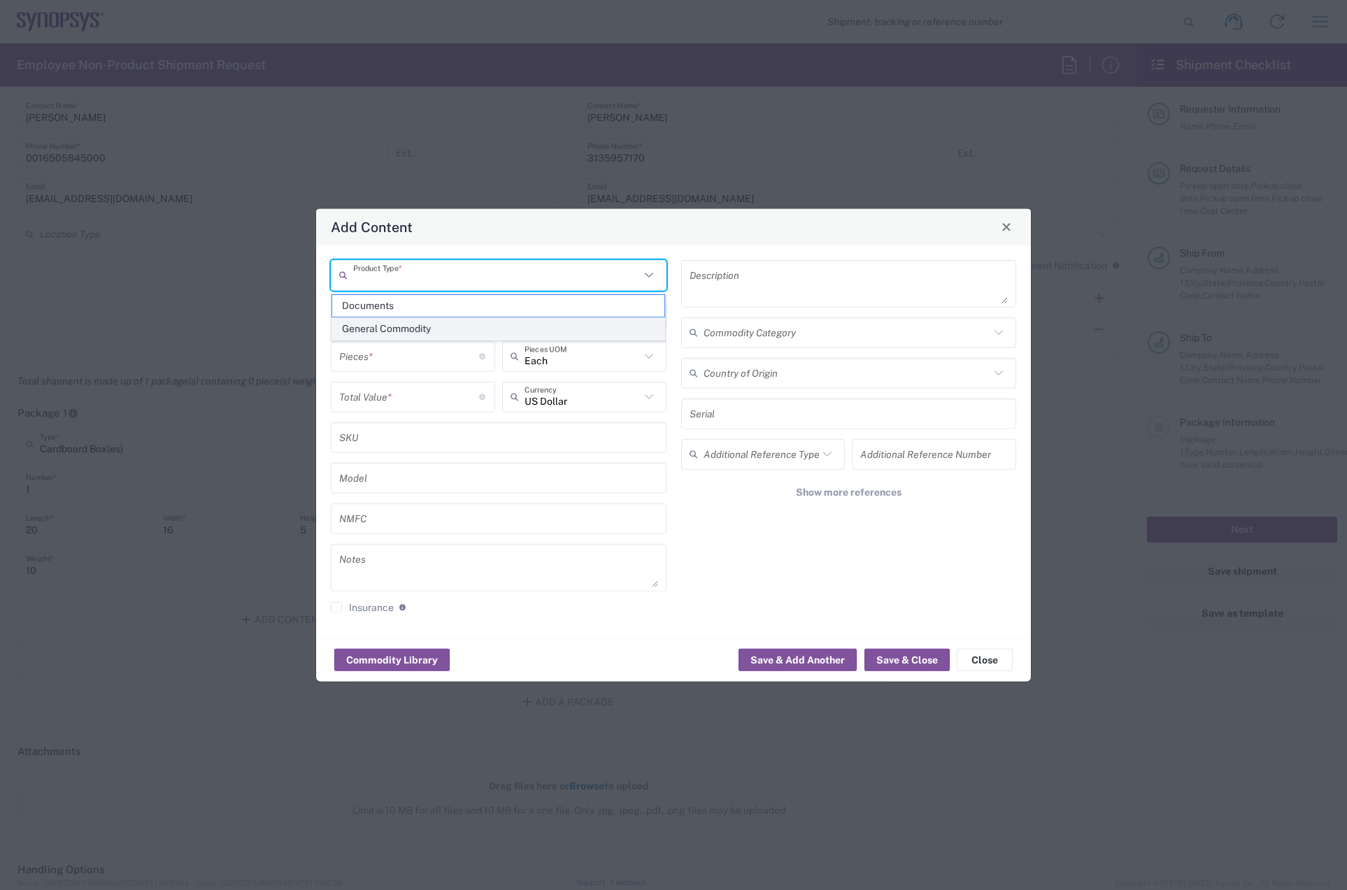
click at [413, 322] on span "General Commodity" at bounding box center [498, 329] width 333 height 22
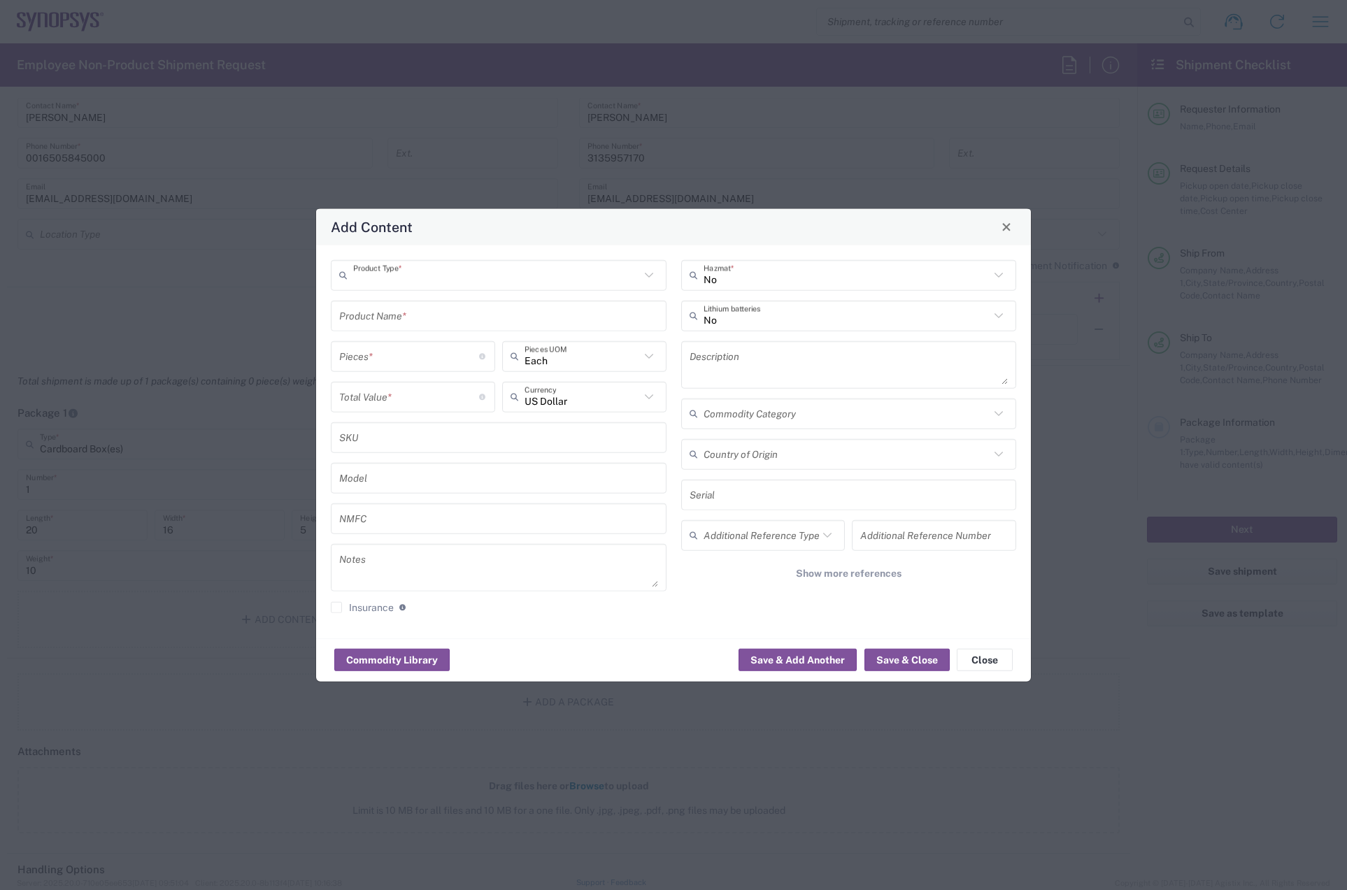
type input "General Commodity"
click at [410, 322] on input "text" at bounding box center [498, 315] width 319 height 24
type input "MAC Book Pro"
click at [430, 351] on input "number" at bounding box center [409, 356] width 140 height 24
type input "1"
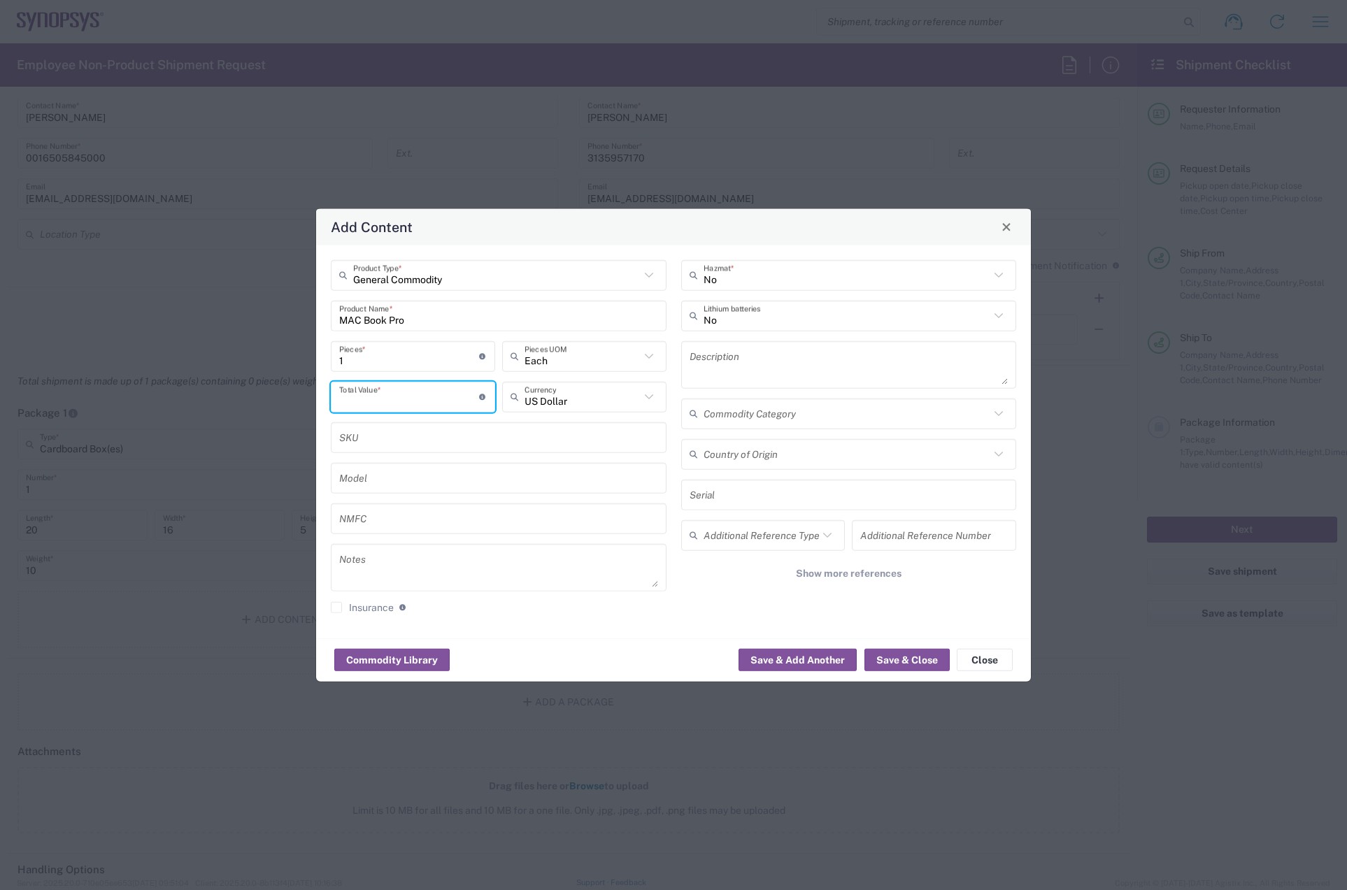
click at [429, 399] on input "number" at bounding box center [409, 397] width 140 height 24
type input "600"
click at [922, 654] on button "Save & Close" at bounding box center [906, 660] width 85 height 22
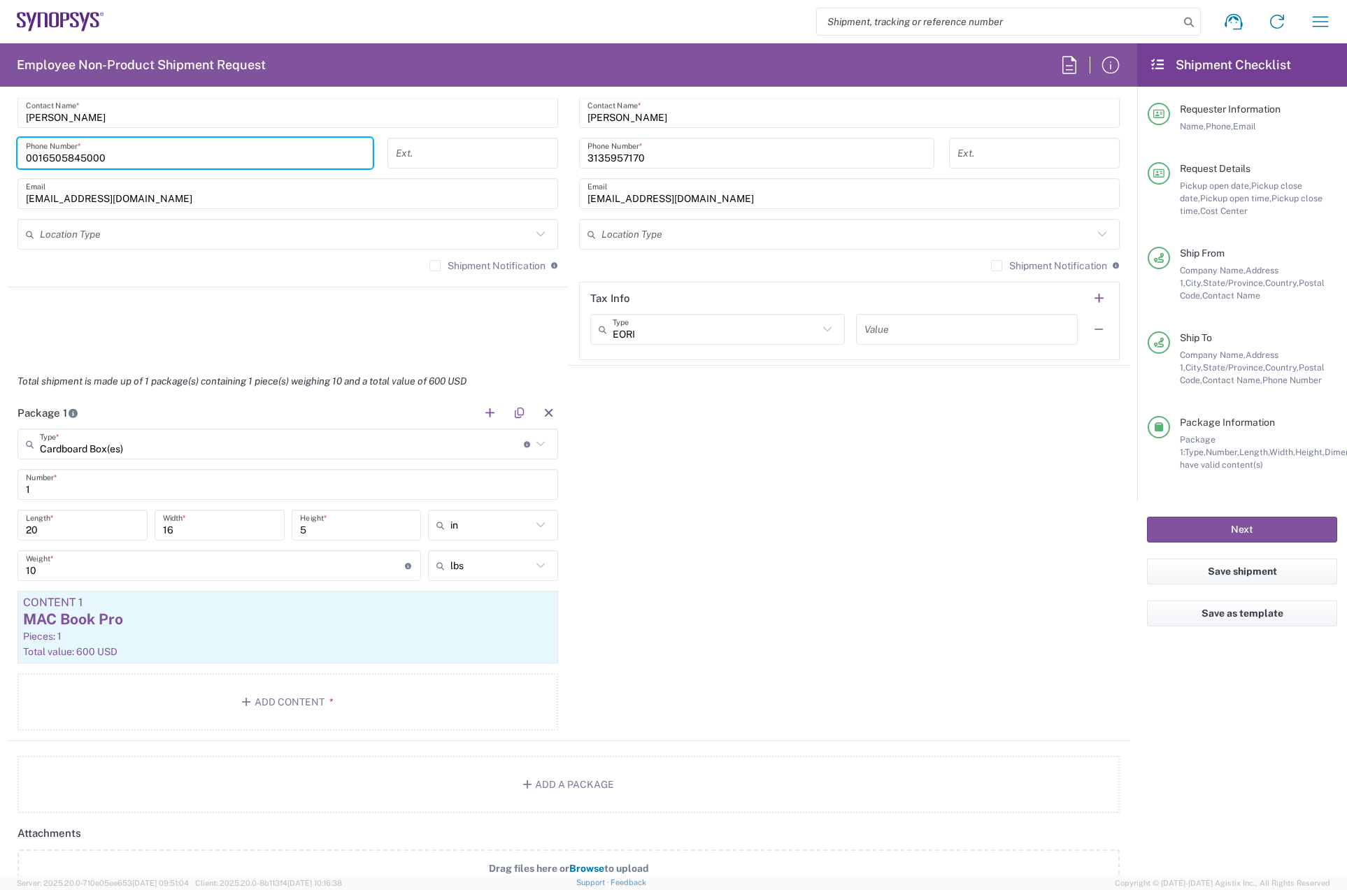
drag, startPoint x: 43, startPoint y: 153, endPoint x: -14, endPoint y: 152, distance: 56.6
click at [0, 152] on html "Shipment request Shipment tracking Employee non-product shipment request My shi…" at bounding box center [673, 445] width 1347 height 890
click at [961, 624] on div "Package 1 Cardboard Box(es) Type * Material used to package goods Bale(s) Baske…" at bounding box center [568, 569] width 1123 height 344
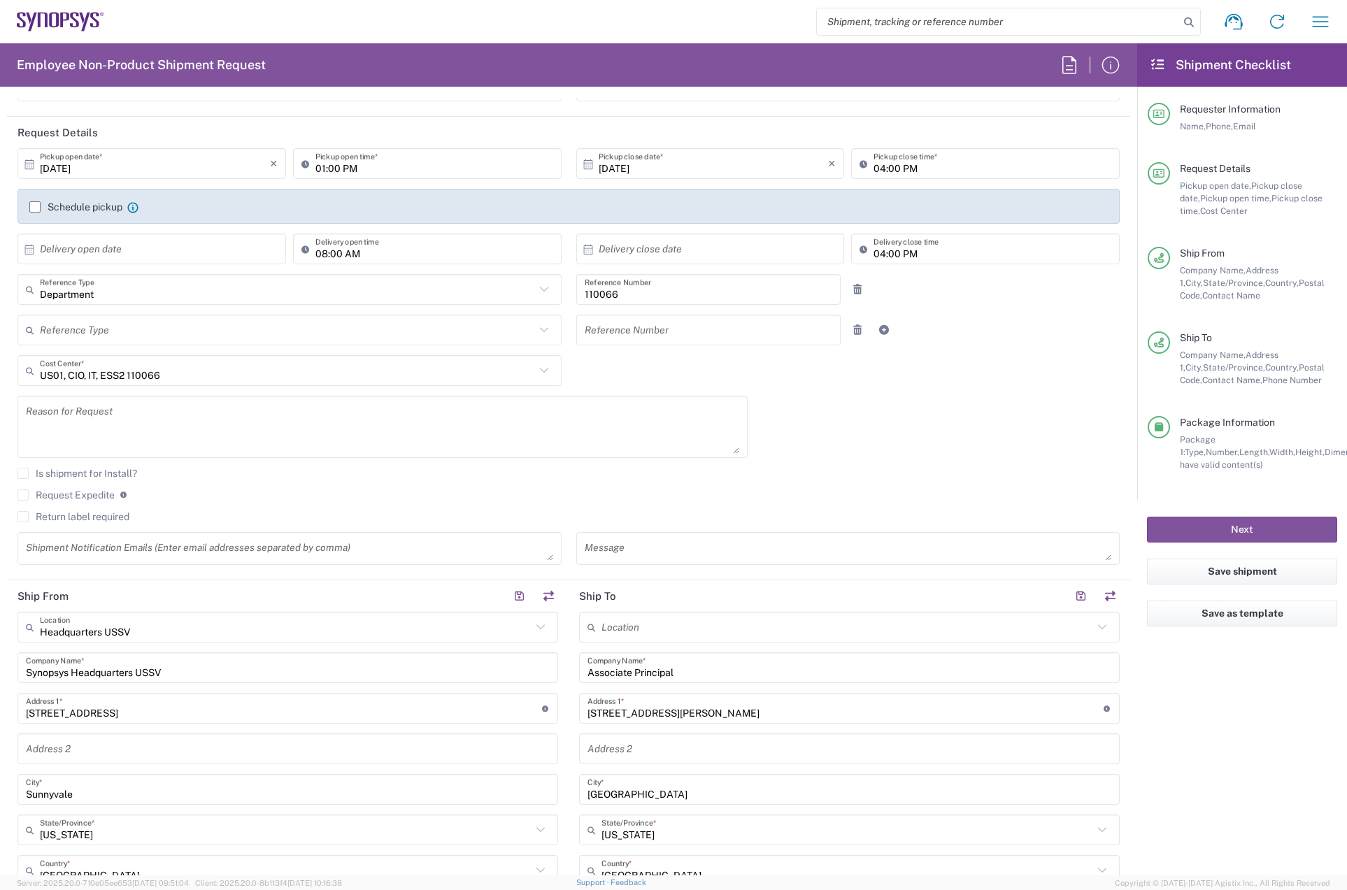
scroll to position [210, 0]
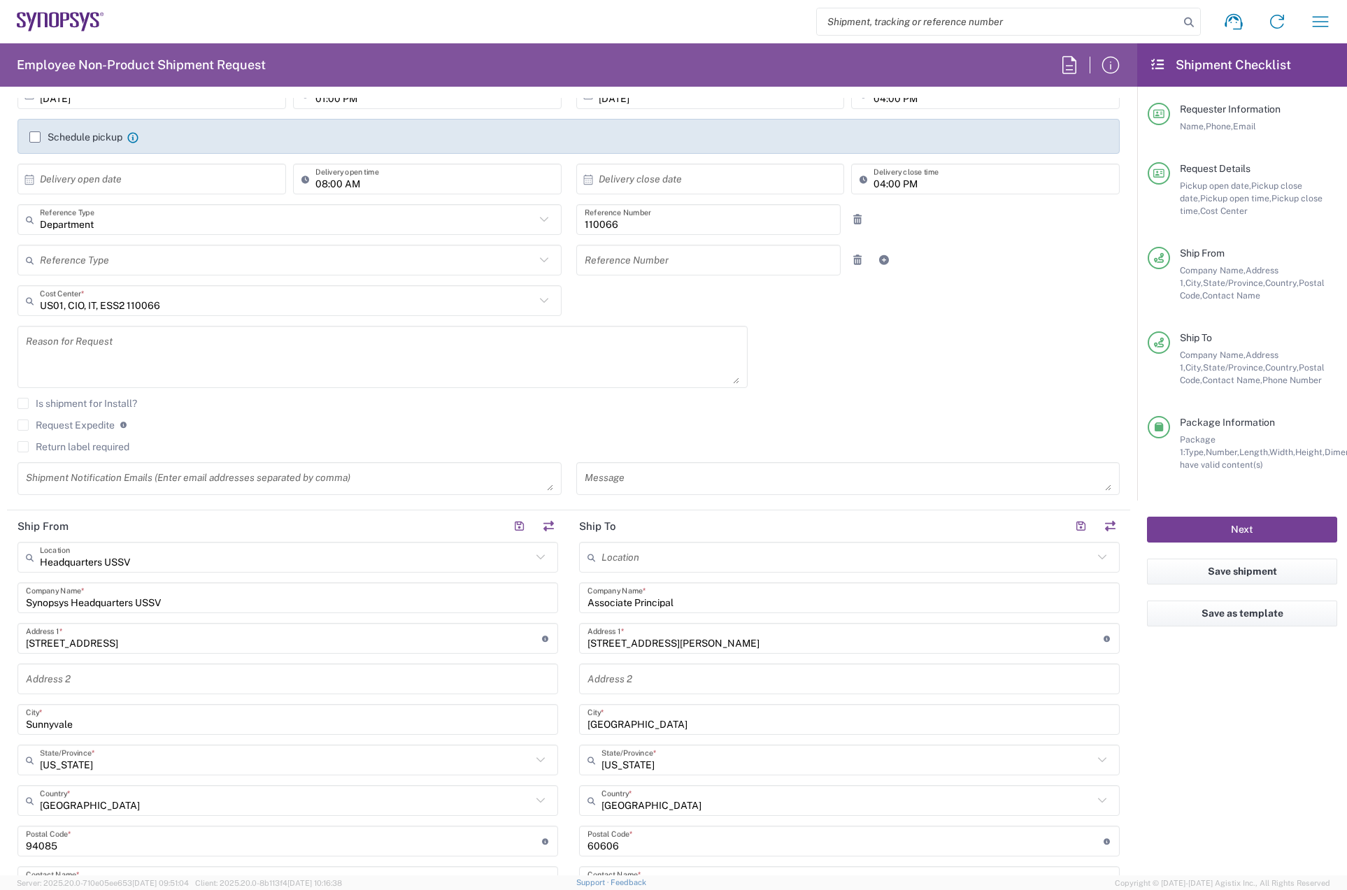
click at [1253, 525] on button "Next" at bounding box center [1242, 530] width 190 height 26
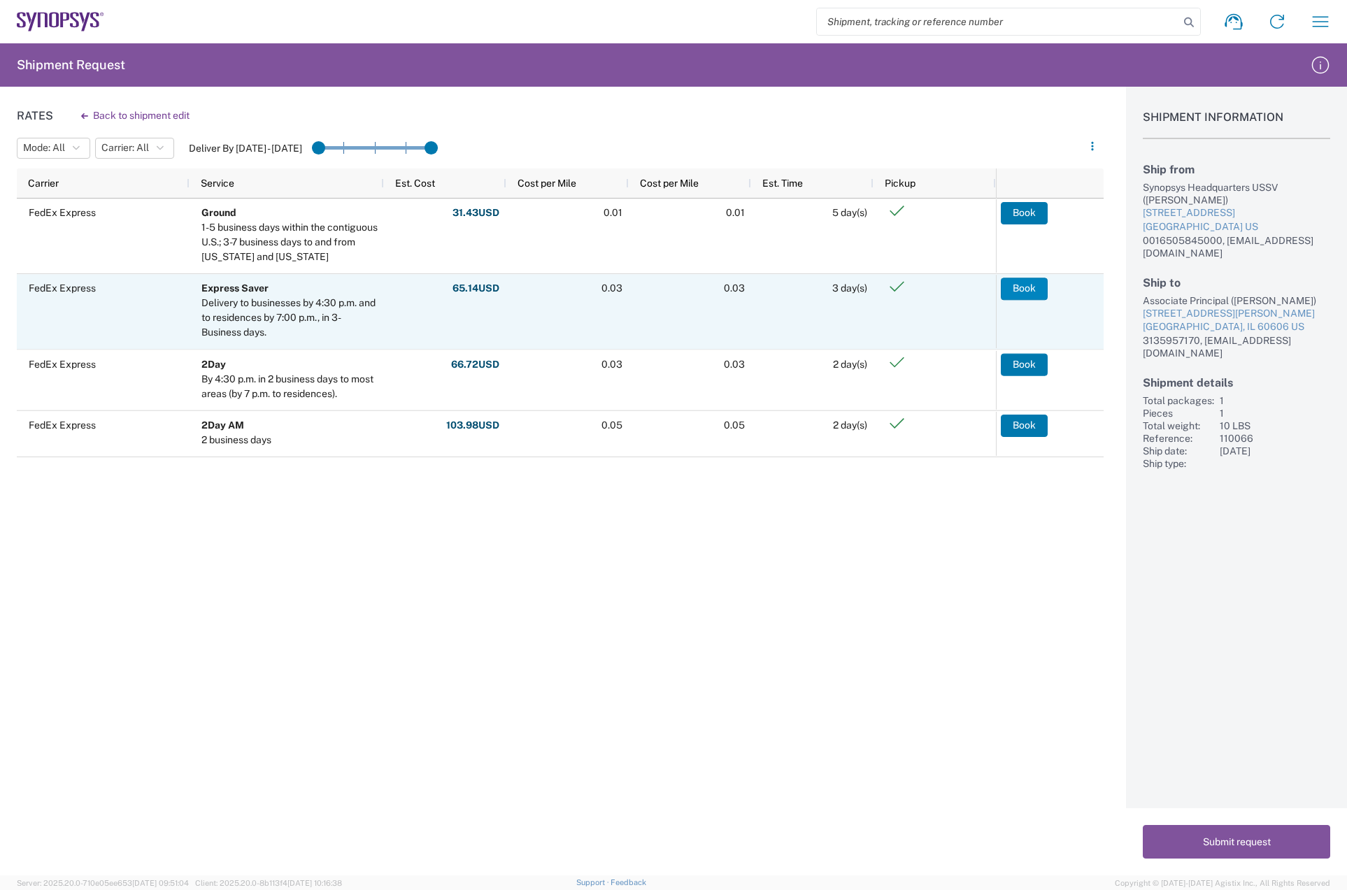
click at [1036, 290] on button "Book" at bounding box center [1024, 289] width 47 height 22
